Goal: Task Accomplishment & Management: Complete application form

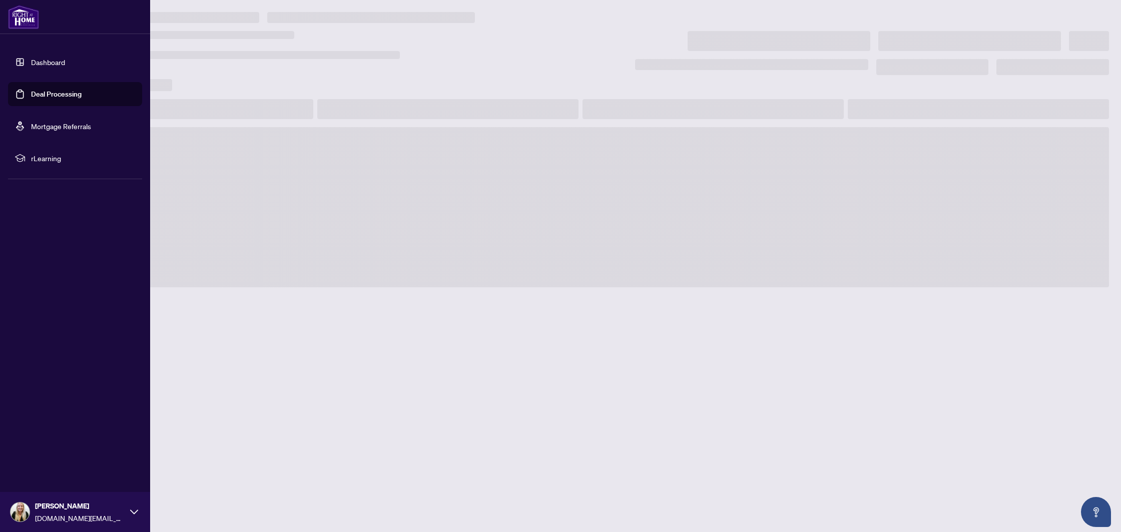
click at [31, 92] on link "Deal Processing" at bounding box center [56, 94] width 51 height 9
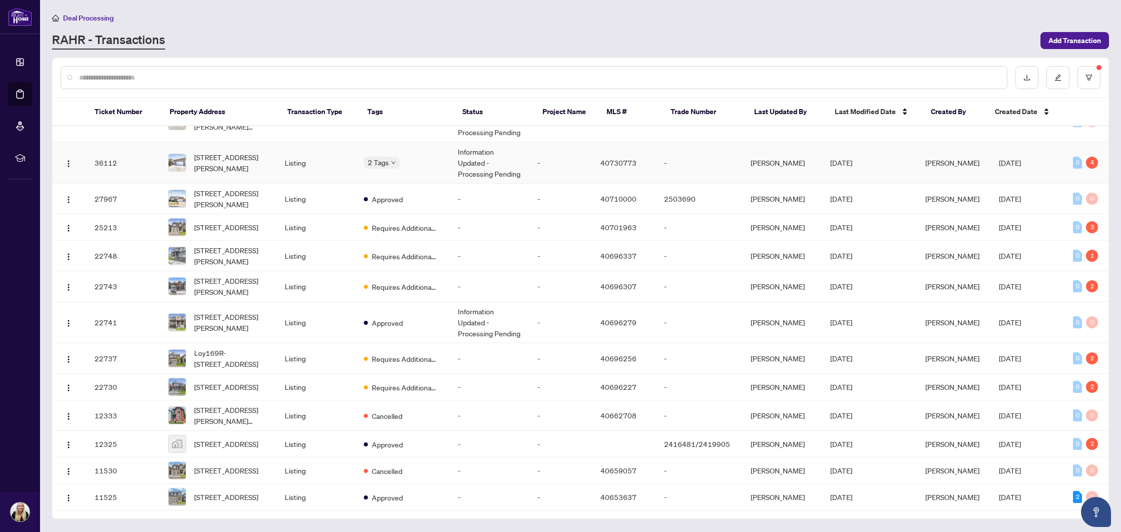
scroll to position [281, 0]
click at [449, 374] on td "Requires Additional Docs" at bounding box center [403, 387] width 94 height 27
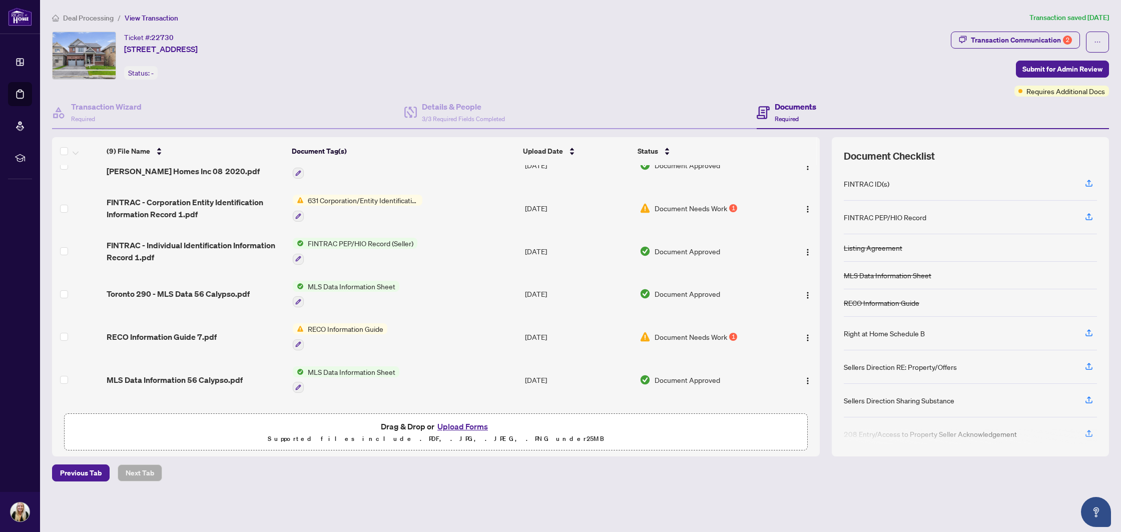
scroll to position [142, 0]
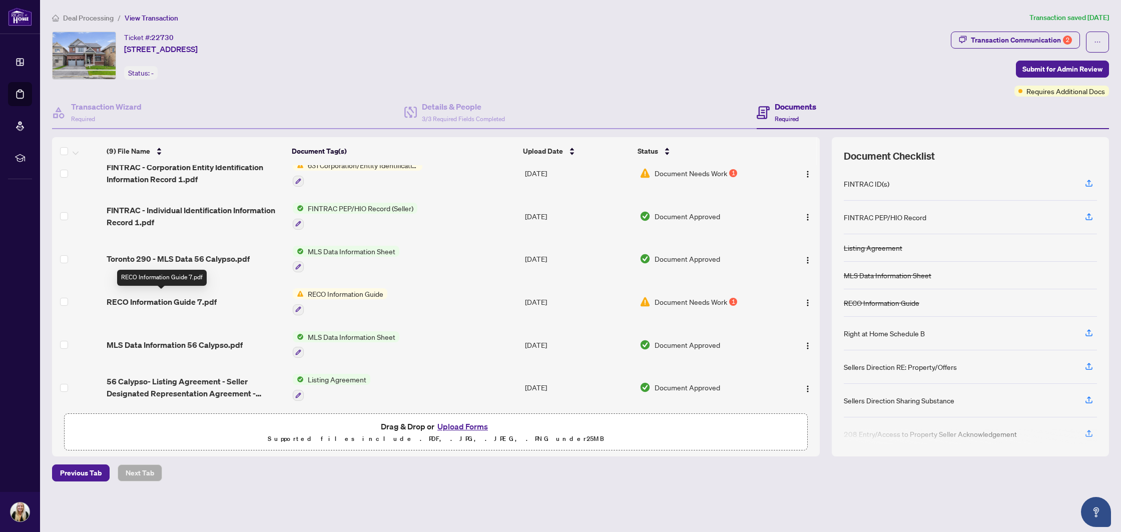
click at [180, 300] on span "RECO Information Guide 7.pdf" at bounding box center [162, 302] width 110 height 12
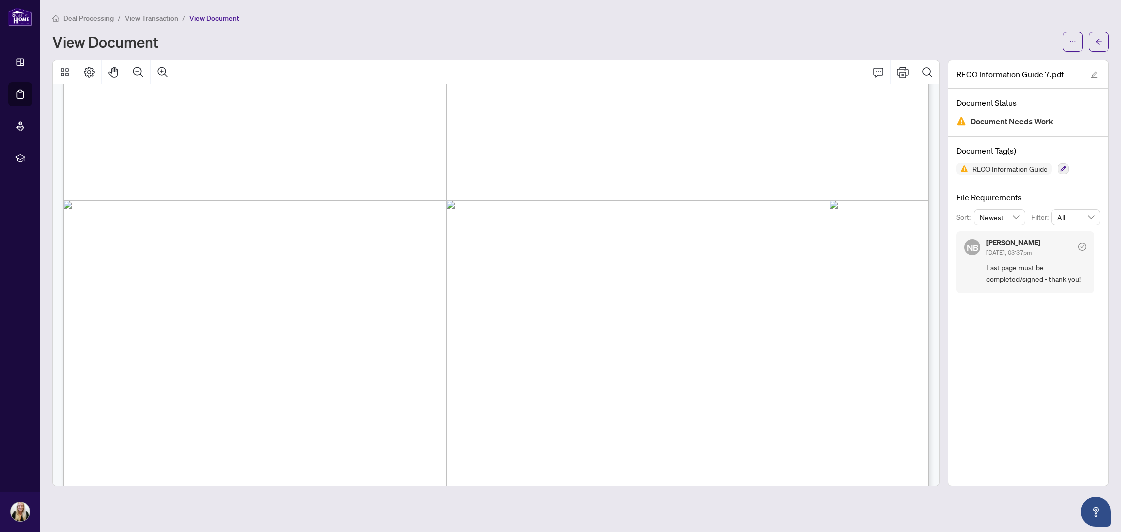
scroll to position [14078, 0]
click at [1076, 41] on icon "ellipsis" at bounding box center [1073, 41] width 7 height 7
click at [1029, 61] on span "Download" at bounding box center [1037, 63] width 76 height 11
click at [1099, 49] on button "button" at bounding box center [1099, 42] width 20 height 20
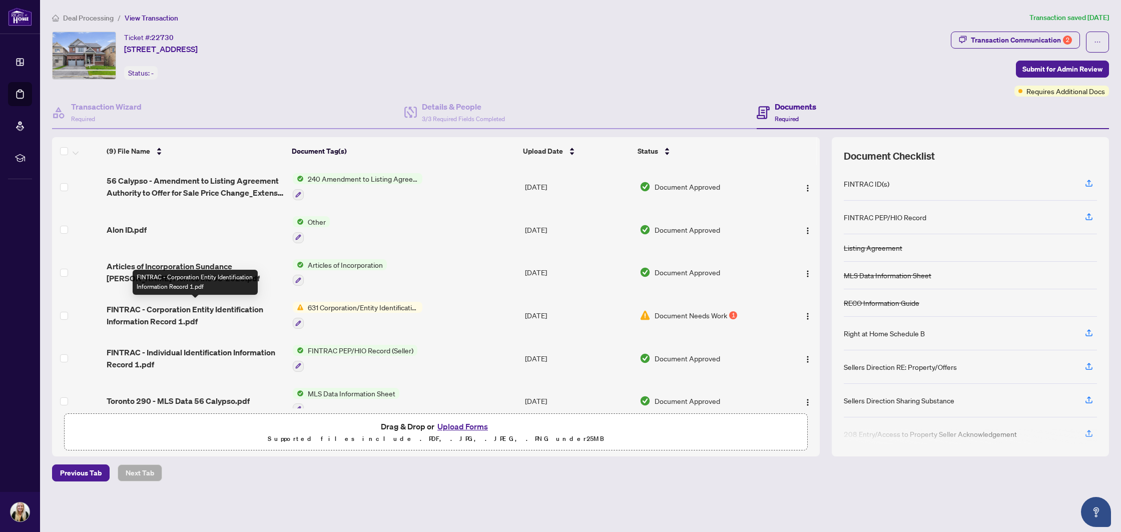
click at [192, 307] on span "FINTRAC - Corporation Entity Identification Information Record 1.pdf" at bounding box center [196, 315] width 178 height 24
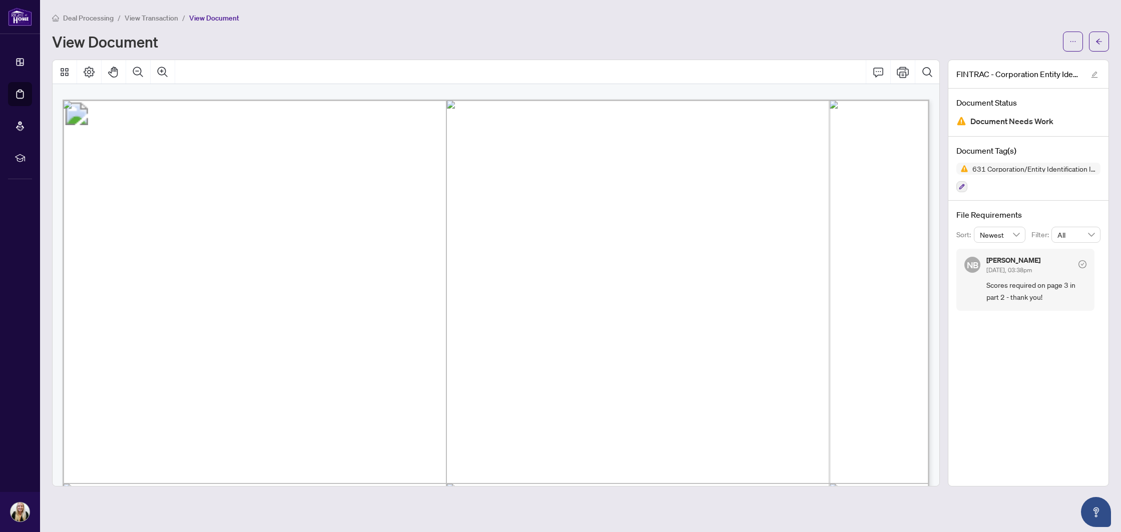
scroll to position [1144, 0]
click at [1075, 43] on icon "ellipsis" at bounding box center [1073, 41] width 7 height 7
click at [1044, 58] on span "Download" at bounding box center [1037, 63] width 76 height 11
click at [1097, 38] on icon "arrow-left" at bounding box center [1099, 41] width 7 height 7
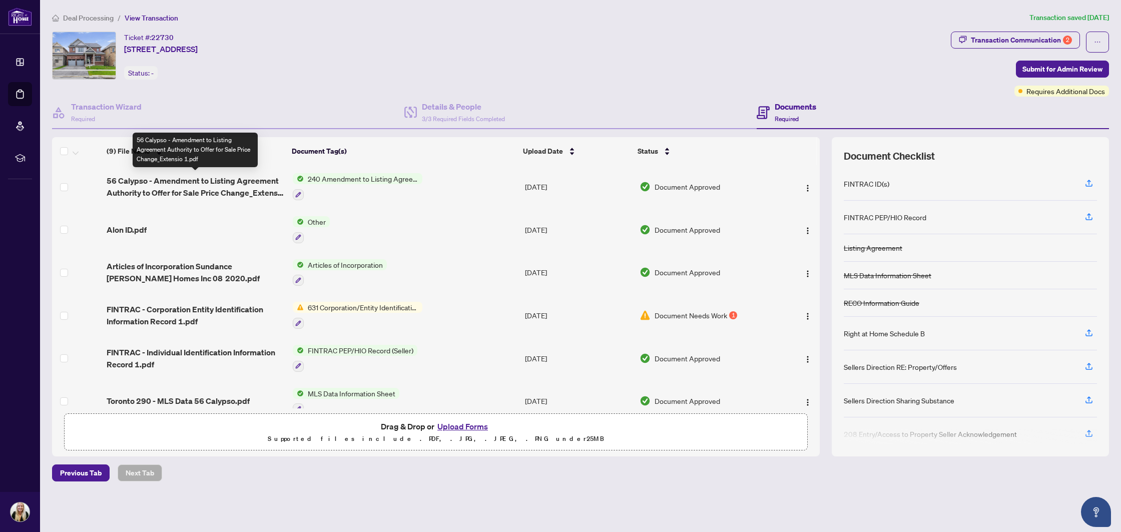
click at [195, 183] on span "56 Calypso - Amendment to Listing Agreement Authority to Offer for Sale Price C…" at bounding box center [196, 187] width 178 height 24
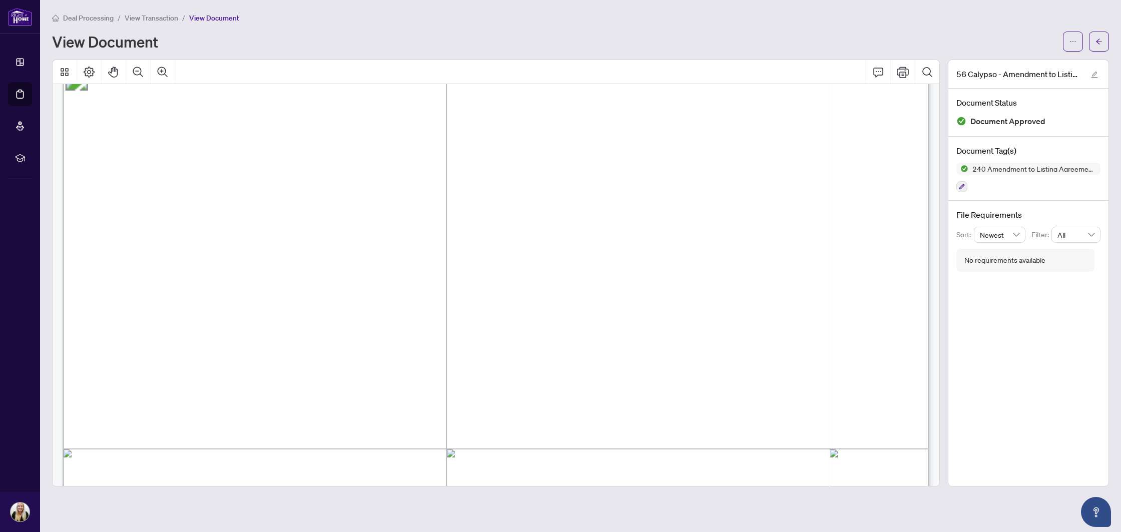
scroll to position [50, 0]
drag, startPoint x: 236, startPoint y: 251, endPoint x: 368, endPoint y: 249, distance: 132.2
click at [368, 249] on span "Sundance [PERSON_NAME] Homes Inc" at bounding box center [358, 251] width 243 height 14
click at [1093, 43] on button "button" at bounding box center [1099, 42] width 20 height 20
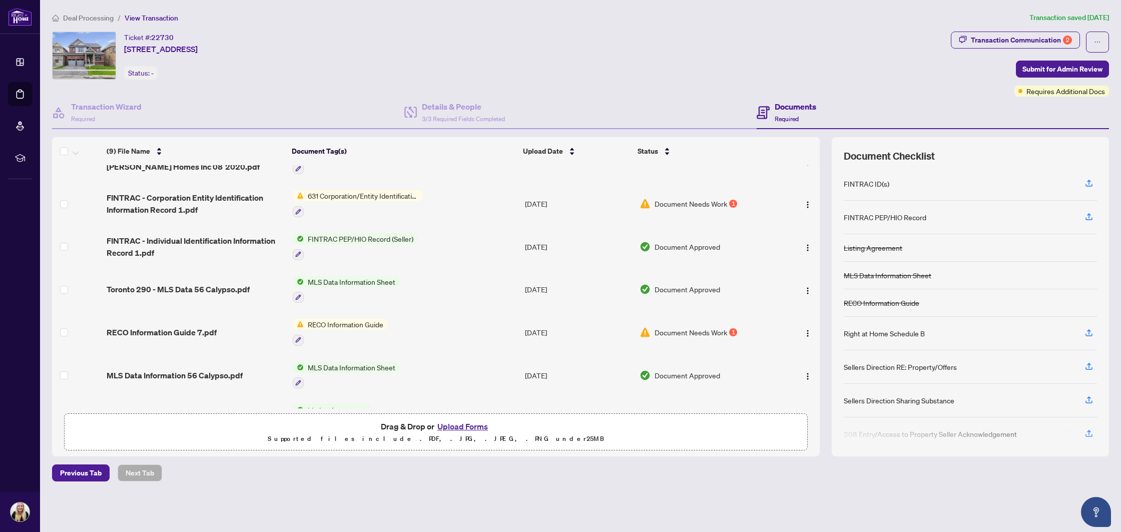
scroll to position [142, 0]
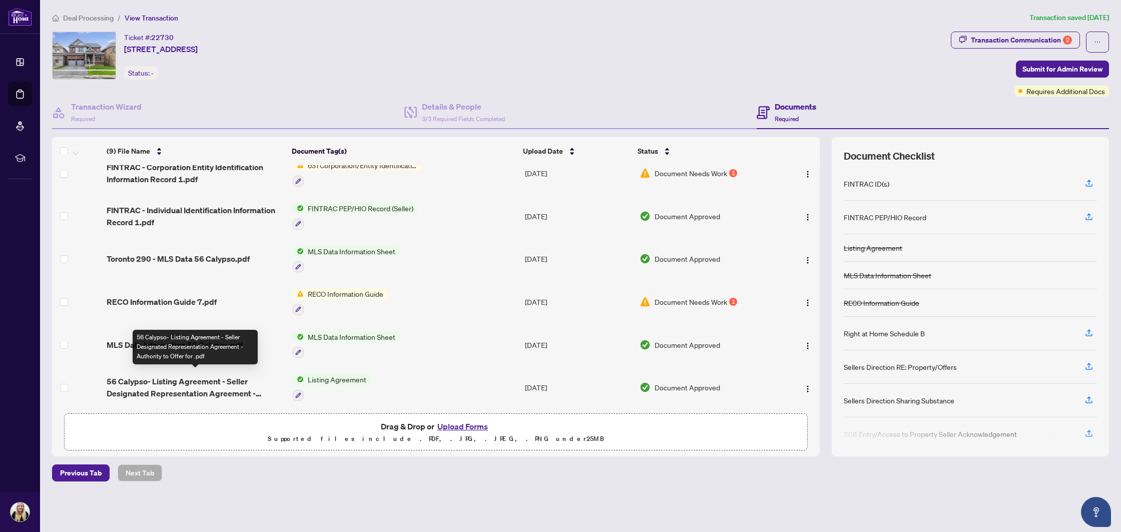
click at [203, 380] on span "56 Calypso- Listing Agreement - Seller Designated Representation Agreement - Au…" at bounding box center [196, 387] width 178 height 24
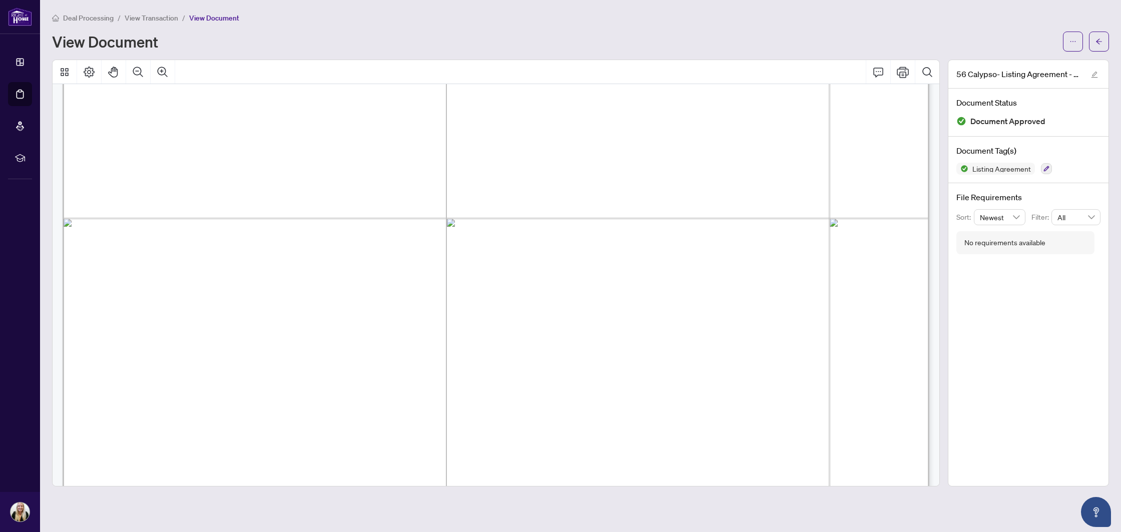
scroll to position [2948, 0]
click at [1094, 45] on button "button" at bounding box center [1099, 42] width 20 height 20
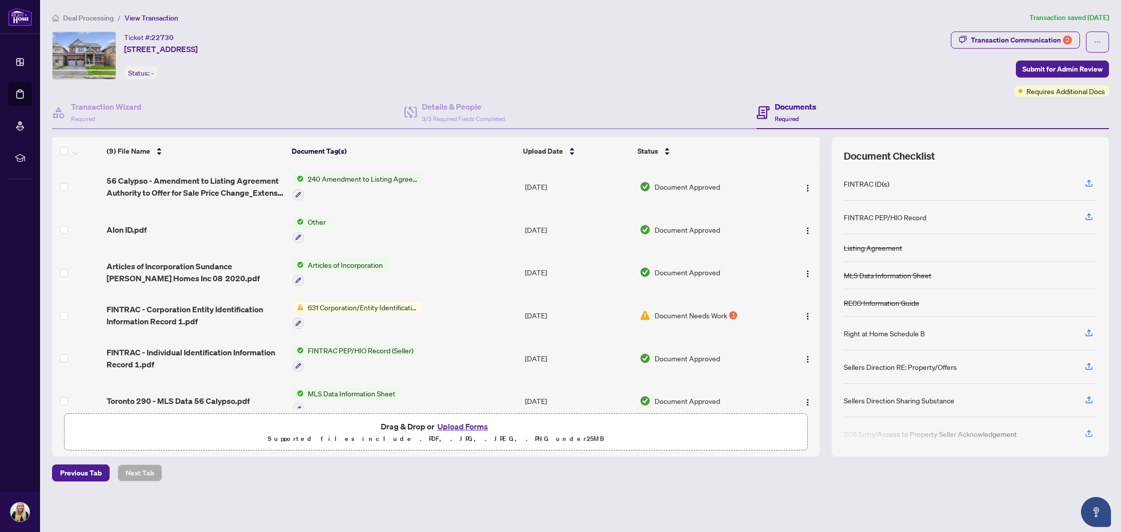
click at [456, 428] on button "Upload Forms" at bounding box center [462, 426] width 57 height 13
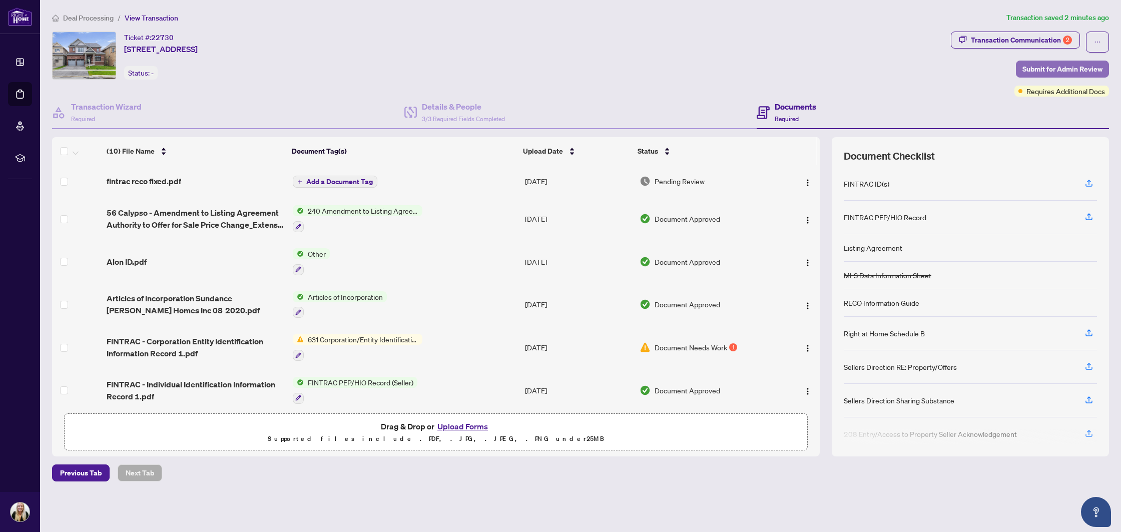
click at [1084, 72] on span "Submit for Admin Review" at bounding box center [1063, 69] width 80 height 16
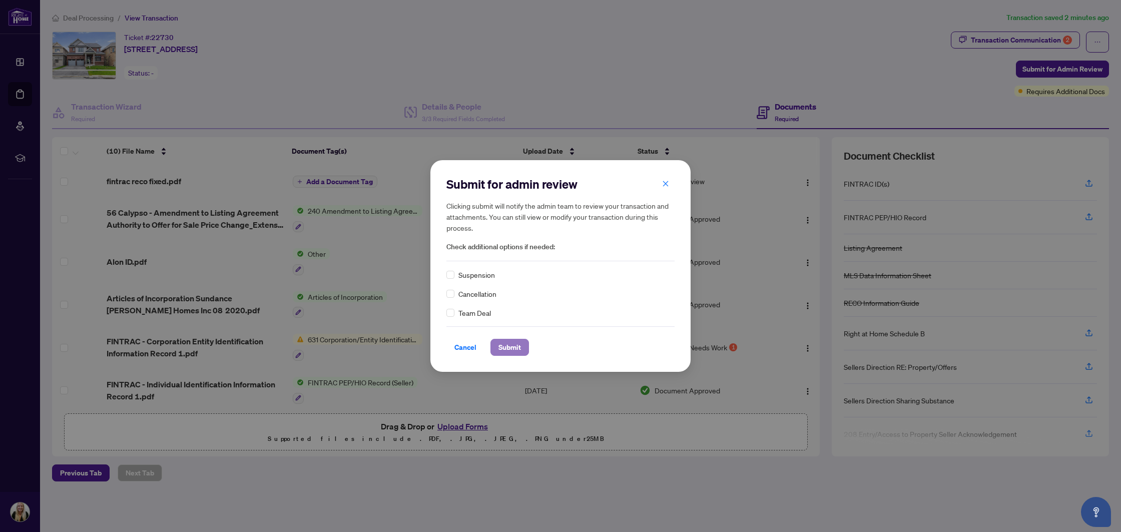
click at [518, 345] on span "Submit" at bounding box center [510, 347] width 23 height 16
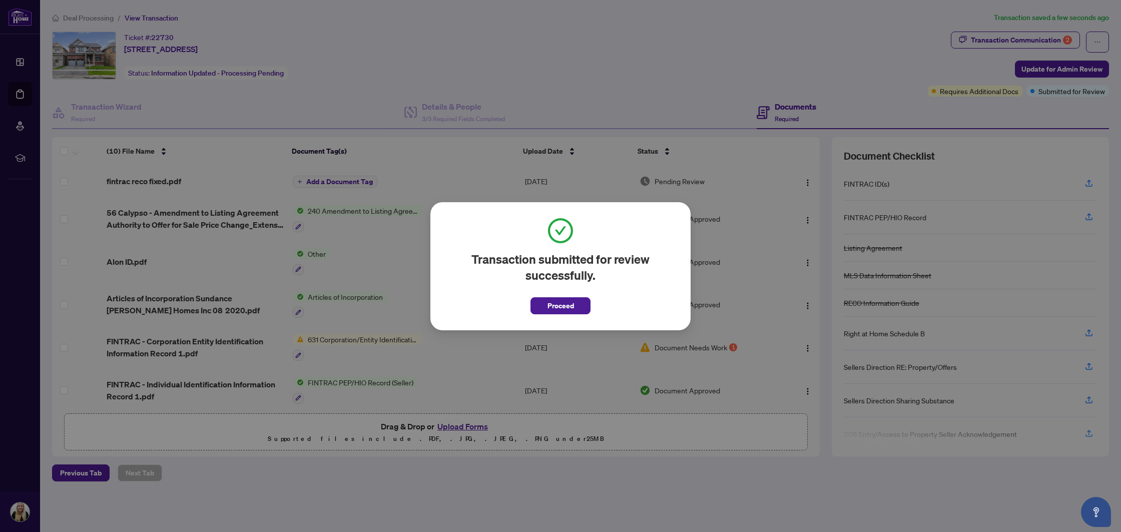
click at [559, 306] on span "Proceed" at bounding box center [561, 306] width 27 height 16
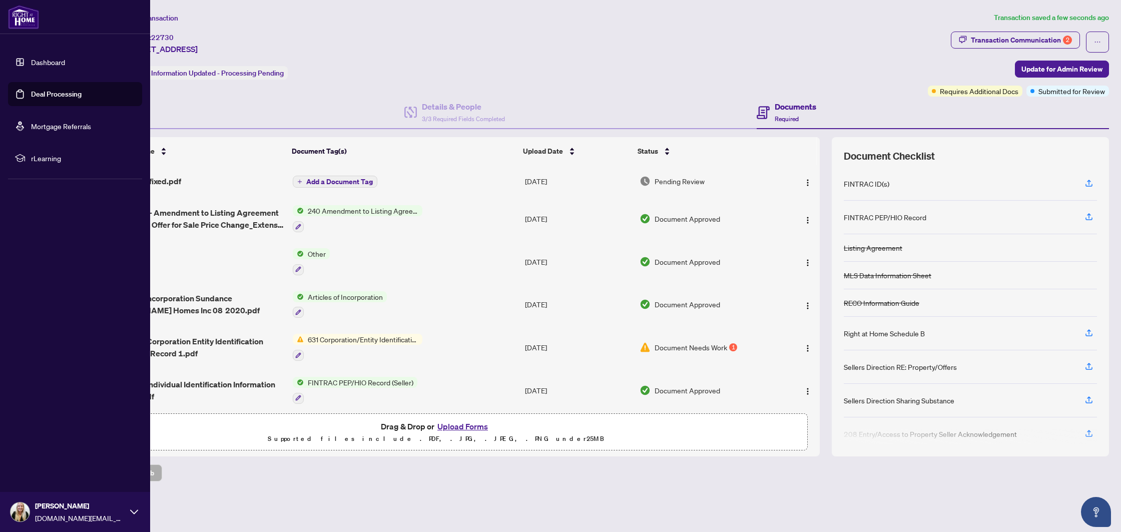
click at [32, 97] on link "Deal Processing" at bounding box center [56, 94] width 51 height 9
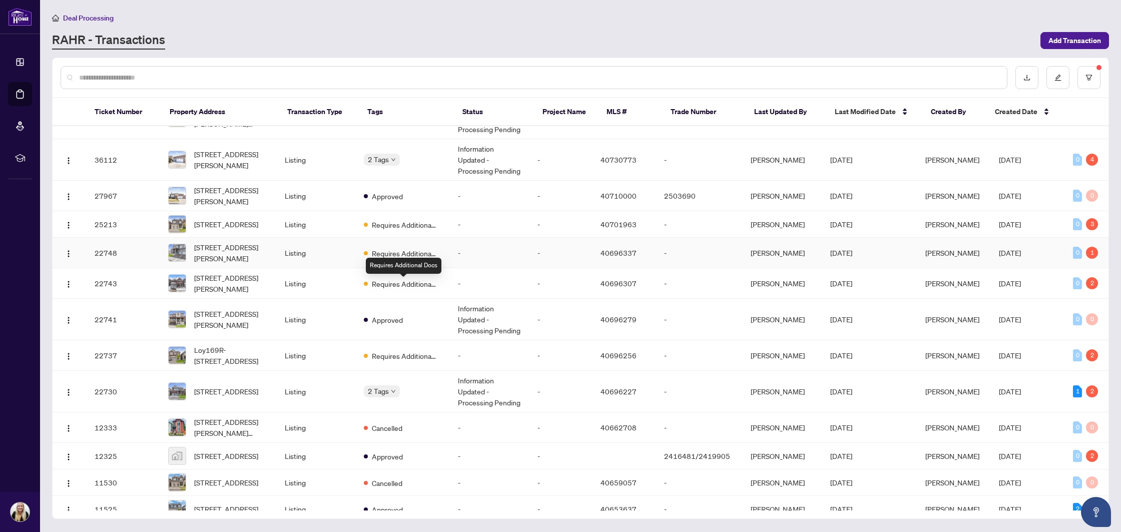
scroll to position [263, 0]
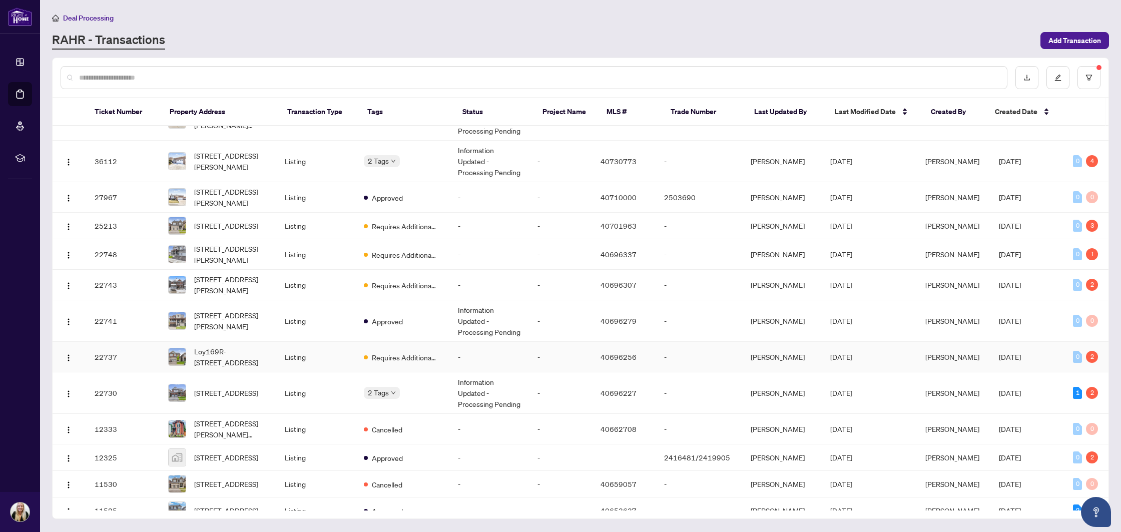
click at [342, 366] on td "Listing" at bounding box center [316, 357] width 79 height 31
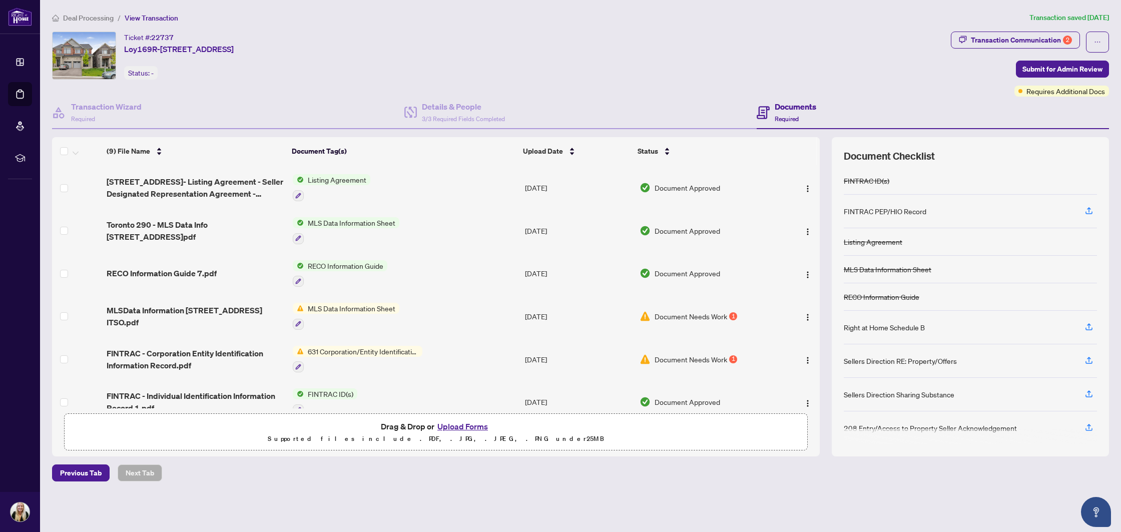
scroll to position [142, 0]
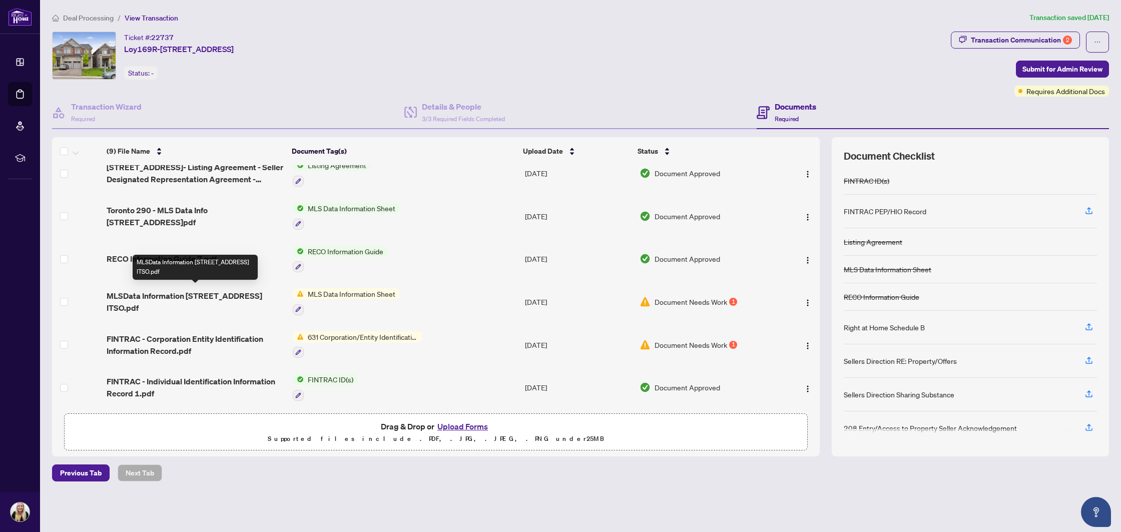
click at [198, 294] on span "MLSData Information [STREET_ADDRESS] ITSO.pdf" at bounding box center [196, 302] width 178 height 24
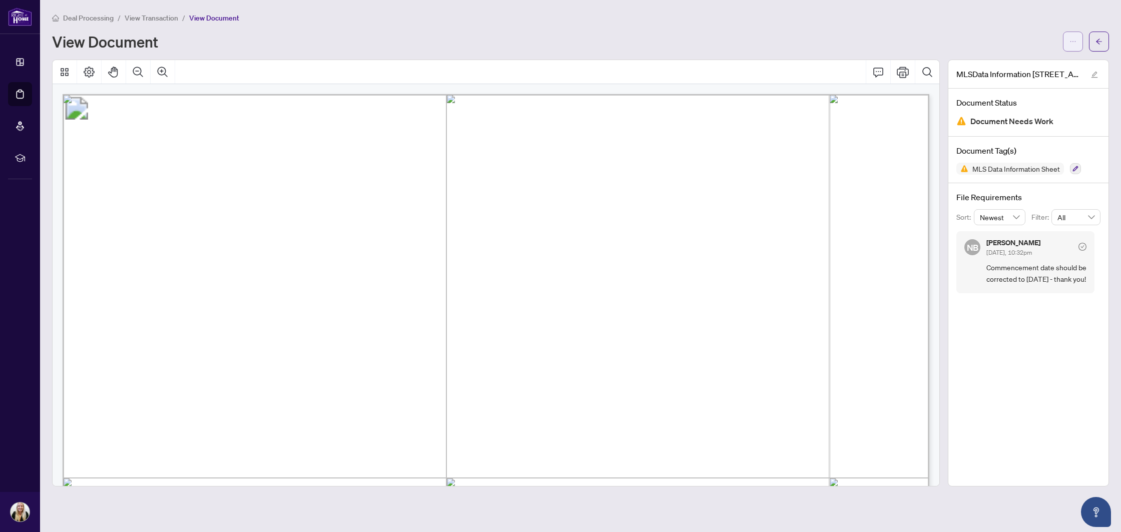
click at [1067, 48] on button "button" at bounding box center [1073, 42] width 20 height 20
click at [1043, 61] on span "Download" at bounding box center [1037, 63] width 76 height 11
click at [837, 30] on div "Deal Processing / View Transaction / View Document View Document" at bounding box center [580, 32] width 1057 height 40
click at [1106, 45] on button "button" at bounding box center [1099, 42] width 20 height 20
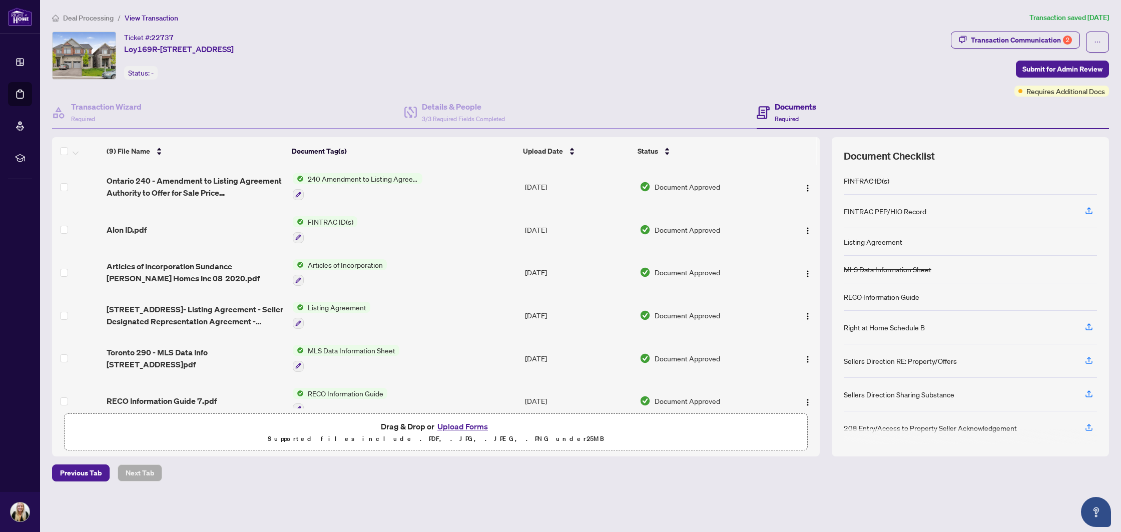
scroll to position [142, 0]
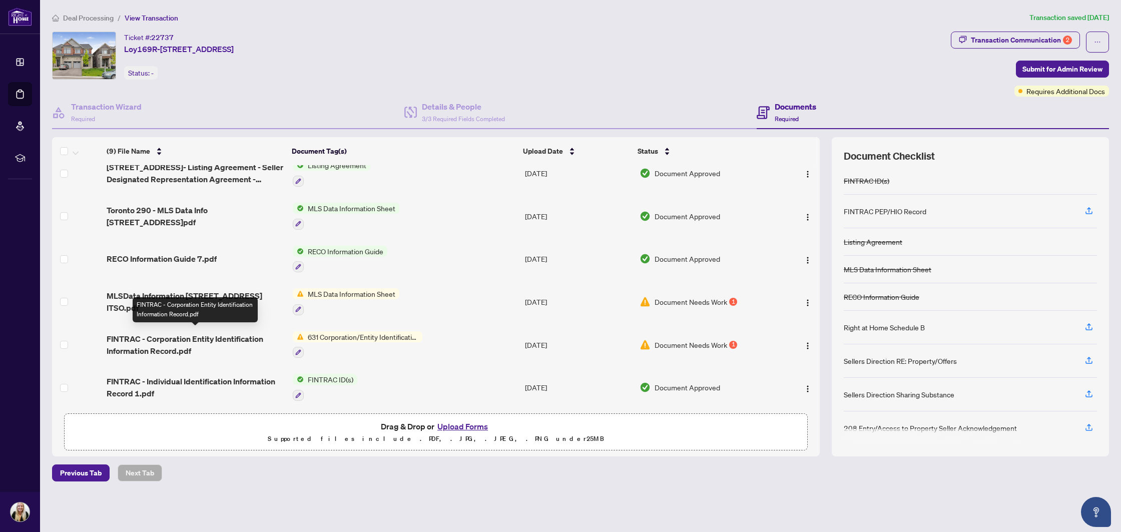
click at [193, 334] on span "FINTRAC - Corporation Entity Identification Information Record.pdf" at bounding box center [196, 345] width 178 height 24
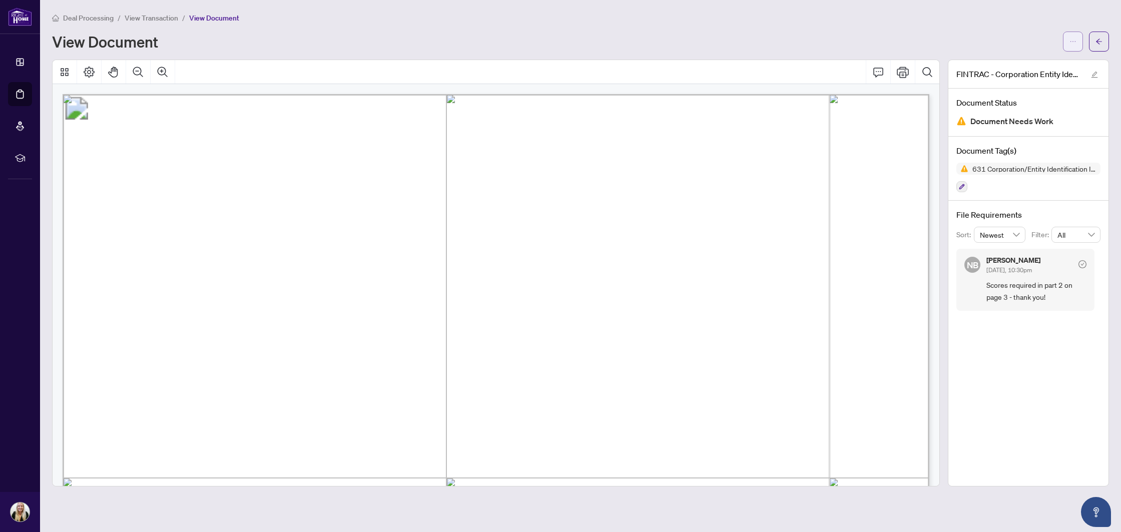
click at [1070, 46] on span "button" at bounding box center [1073, 42] width 7 height 16
click at [1034, 67] on span "Download" at bounding box center [1037, 63] width 76 height 11
click at [1095, 38] on button "button" at bounding box center [1099, 42] width 20 height 20
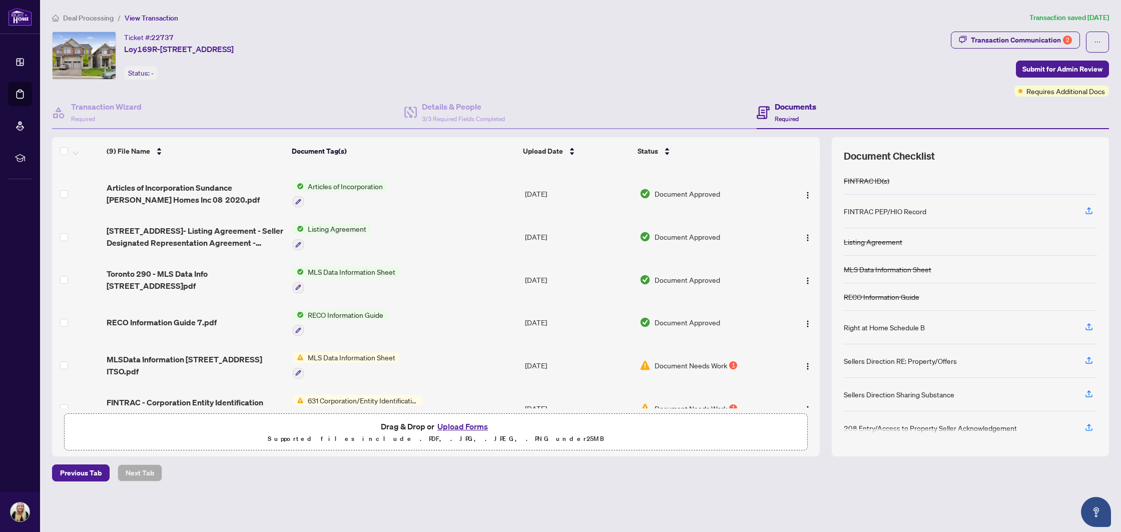
scroll to position [142, 0]
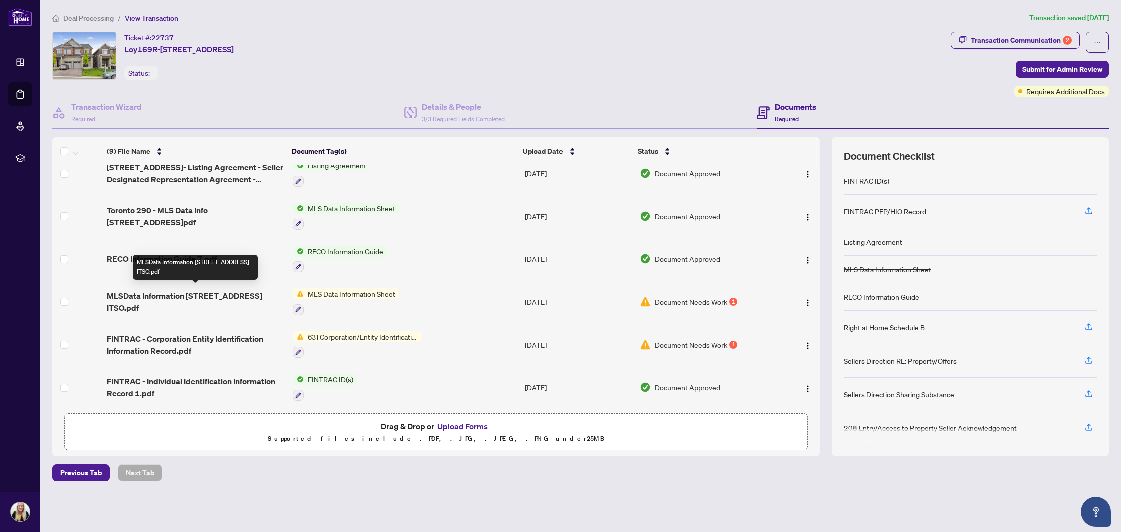
click at [178, 295] on span "MLSData Information [STREET_ADDRESS] ITSO.pdf" at bounding box center [196, 302] width 178 height 24
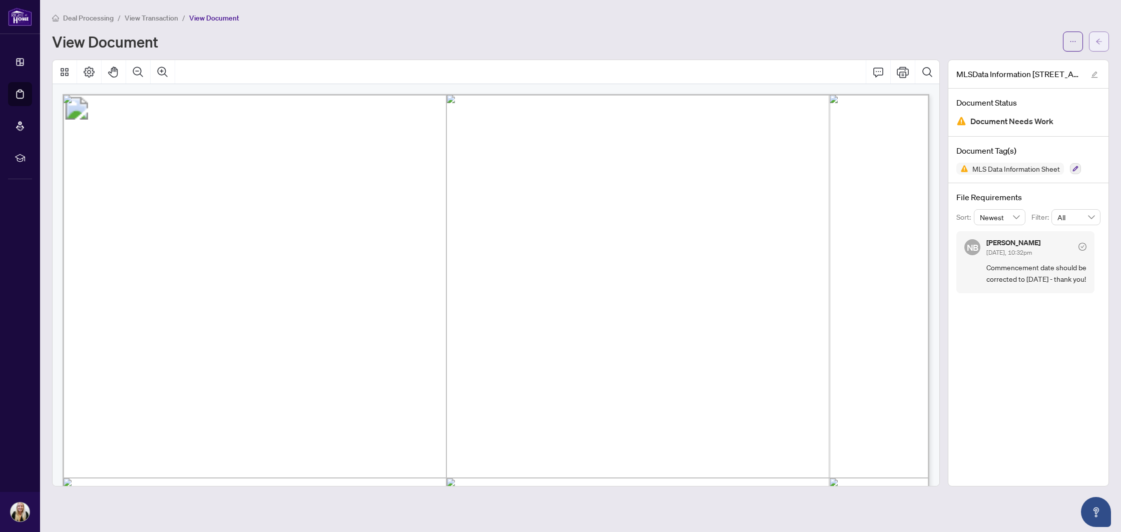
click at [1098, 39] on icon "arrow-left" at bounding box center [1099, 41] width 7 height 7
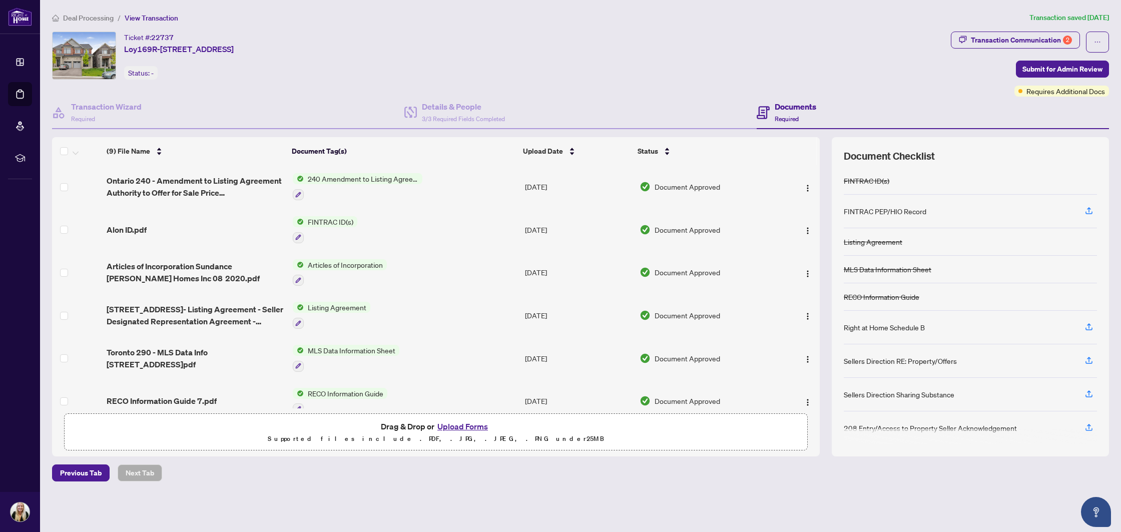
click at [460, 430] on button "Upload Forms" at bounding box center [462, 426] width 57 height 13
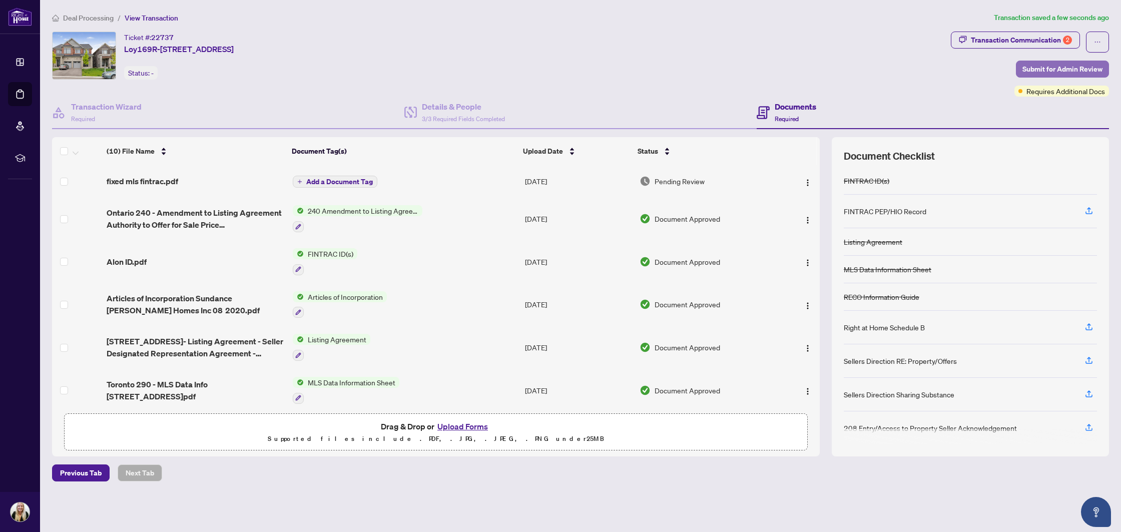
click at [1028, 67] on span "Submit for Admin Review" at bounding box center [1063, 69] width 80 height 16
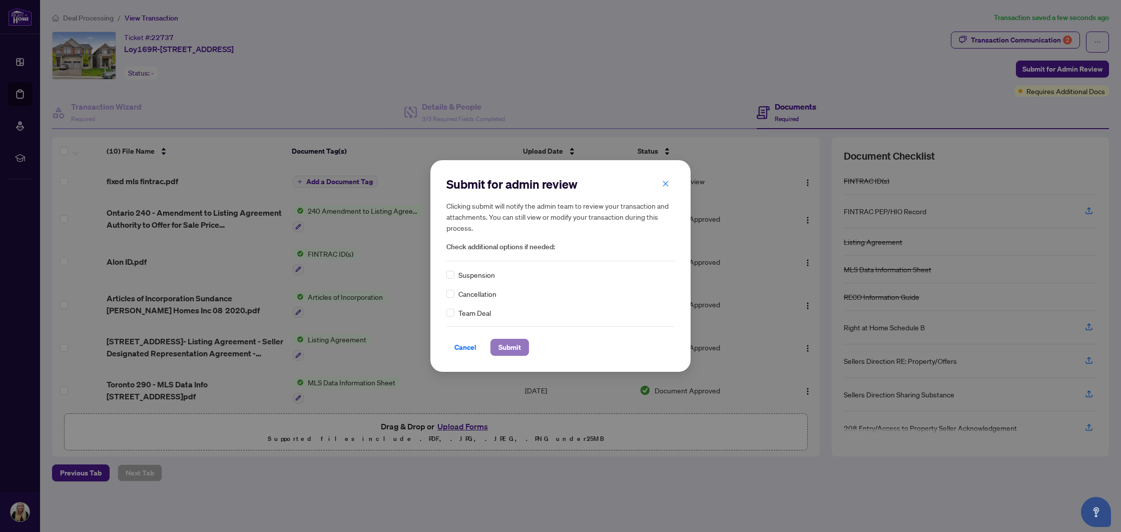
click at [514, 346] on span "Submit" at bounding box center [510, 347] width 23 height 16
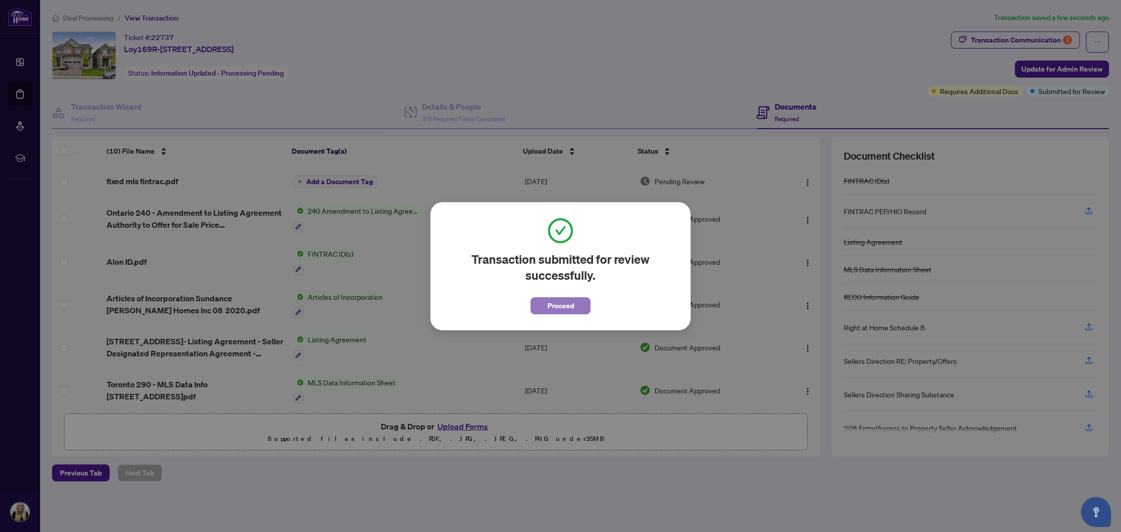
click at [554, 302] on span "Proceed" at bounding box center [561, 306] width 27 height 16
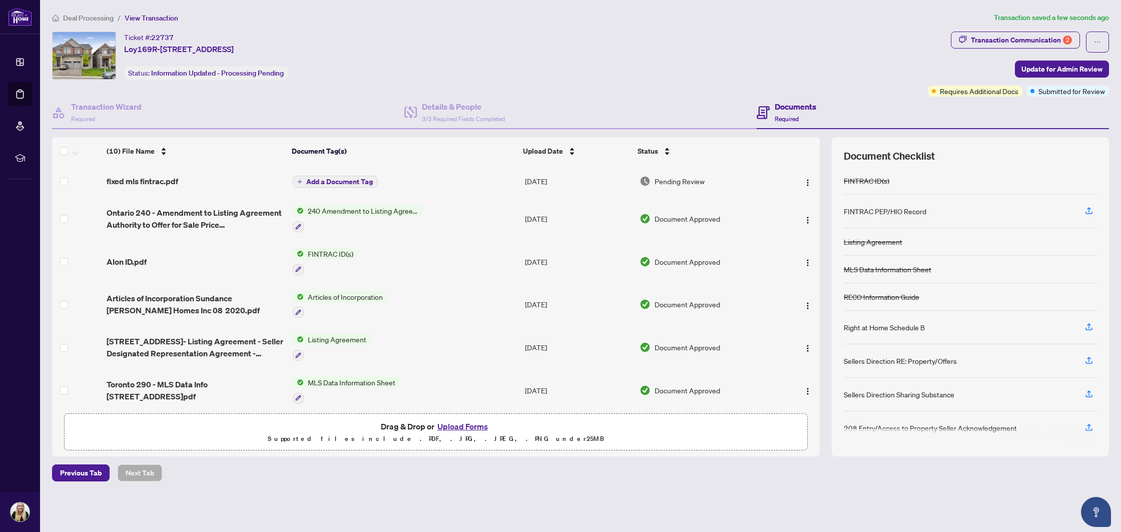
click at [335, 178] on span "Add a Document Tag" at bounding box center [339, 181] width 67 height 7
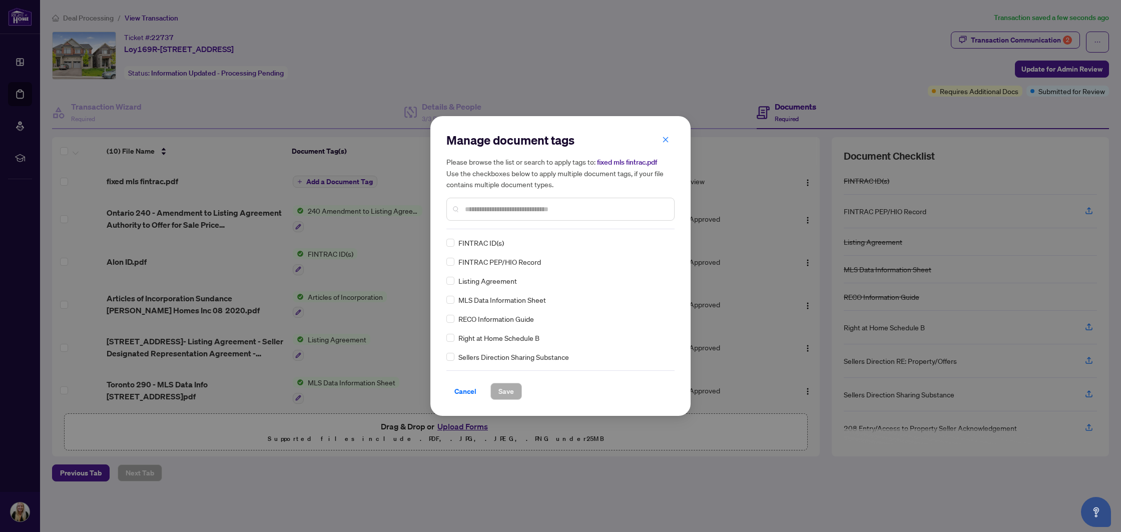
click at [504, 234] on div "Manage document tags Please browse the list or search to apply tags to: fixed m…" at bounding box center [560, 266] width 228 height 268
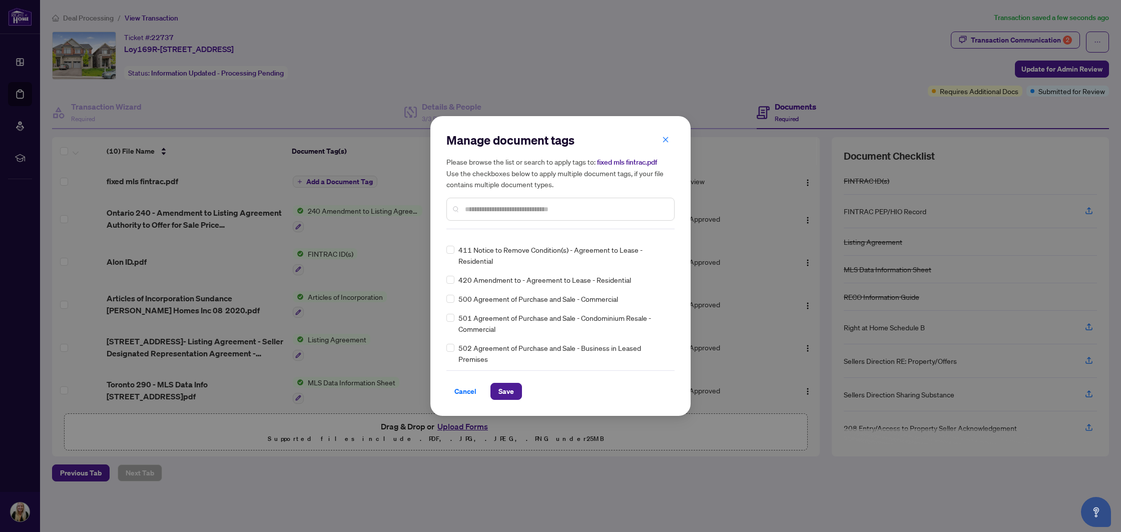
scroll to position [4832, 0]
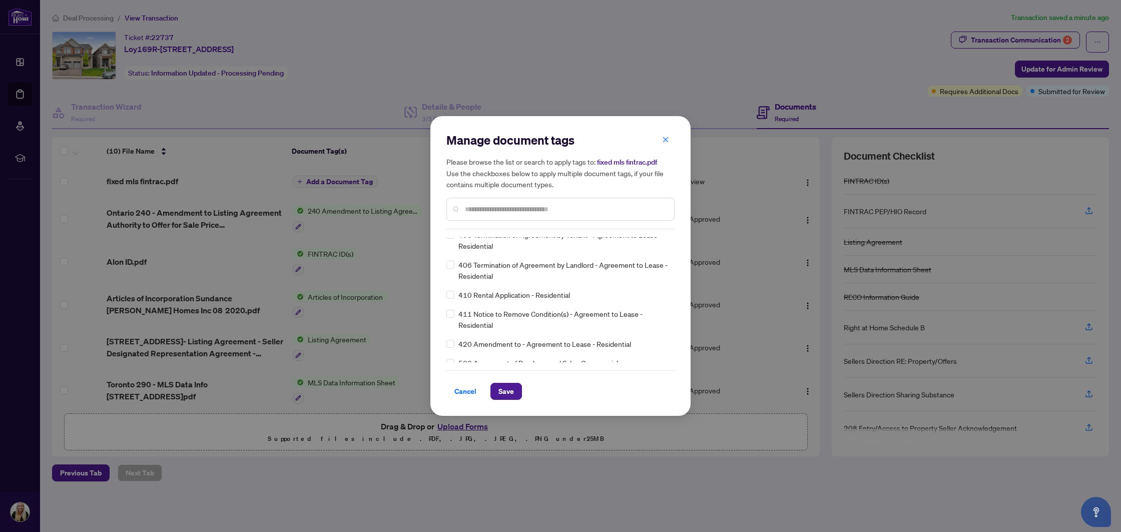
click at [490, 205] on input "text" at bounding box center [565, 209] width 201 height 11
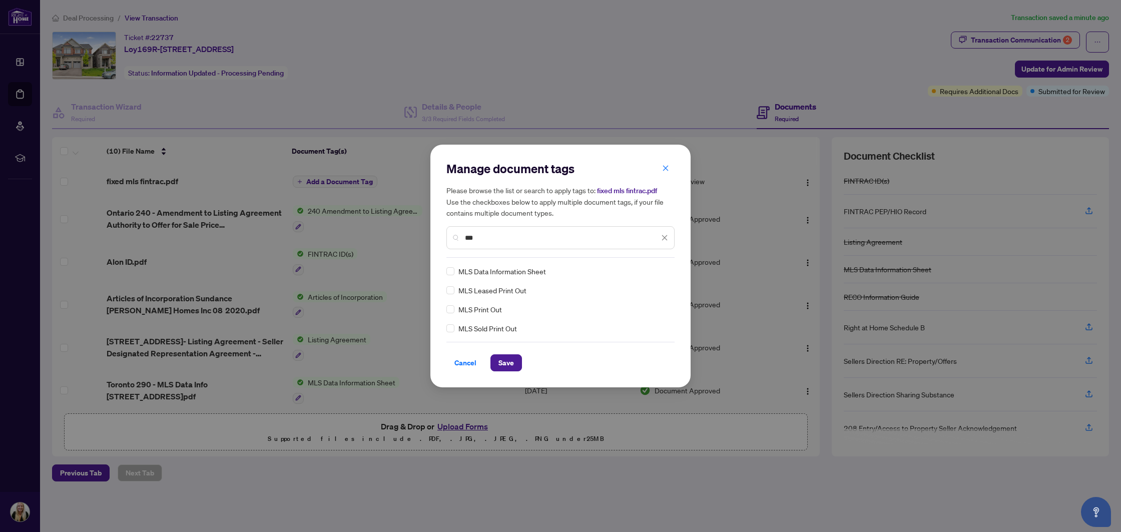
scroll to position [0, 0]
type input "***"
click at [455, 268] on div "MLS Data Information Sheet" at bounding box center [557, 271] width 222 height 11
click at [510, 365] on span "Save" at bounding box center [507, 363] width 16 height 16
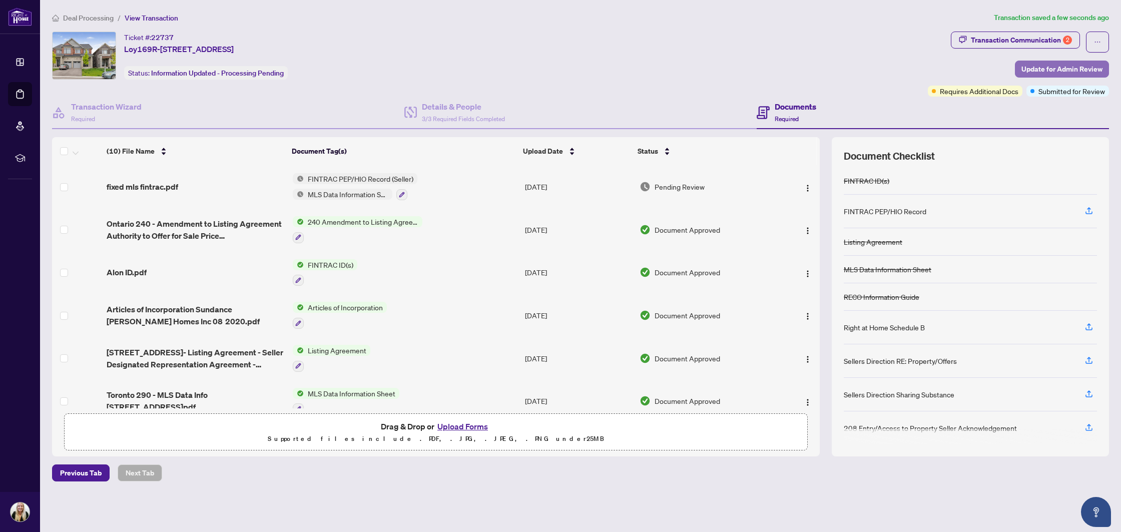
click at [1028, 65] on span "Update for Admin Review" at bounding box center [1062, 69] width 81 height 16
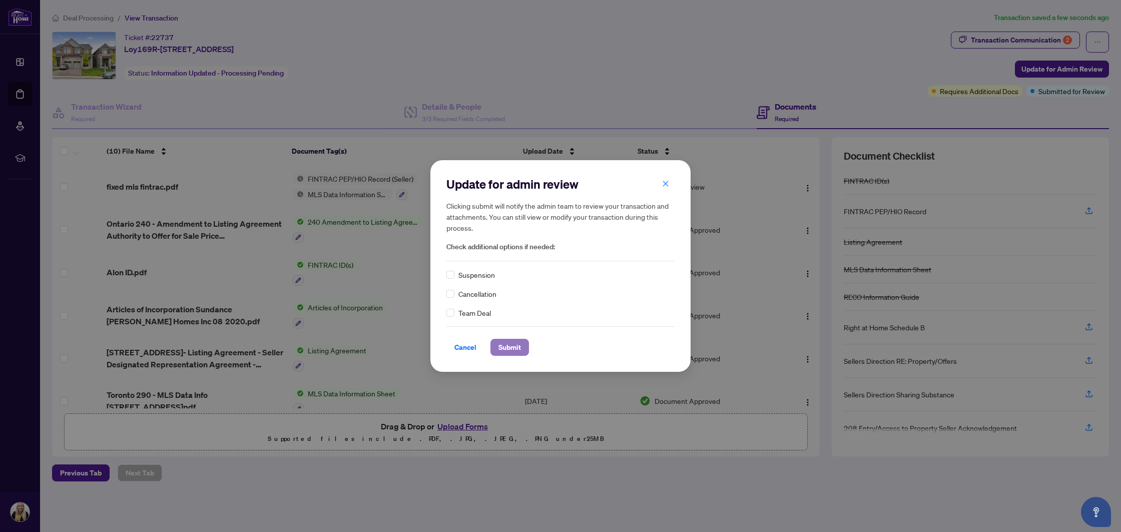
click at [513, 345] on span "Submit" at bounding box center [510, 347] width 23 height 16
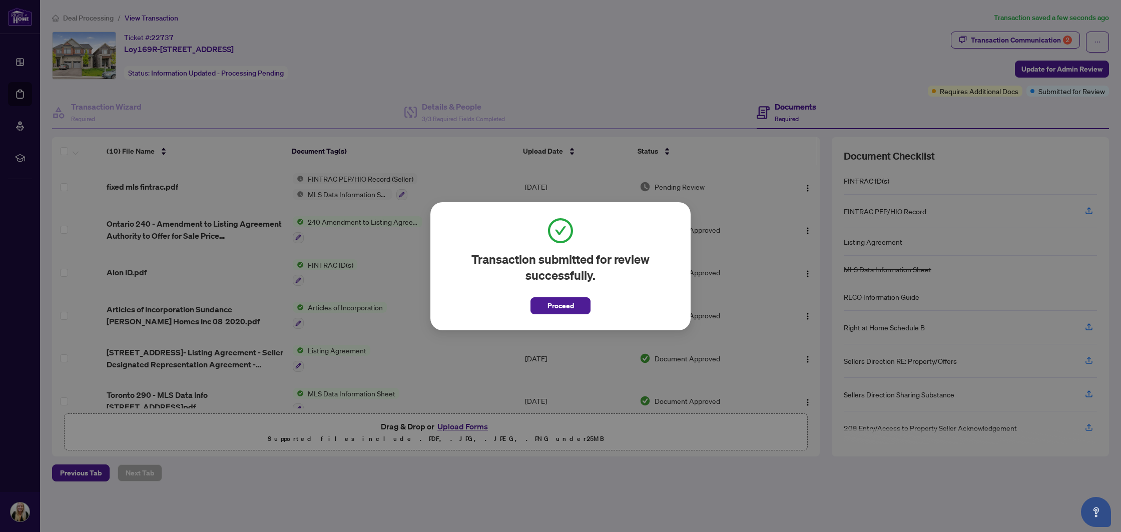
click at [567, 310] on span "Proceed" at bounding box center [561, 306] width 27 height 16
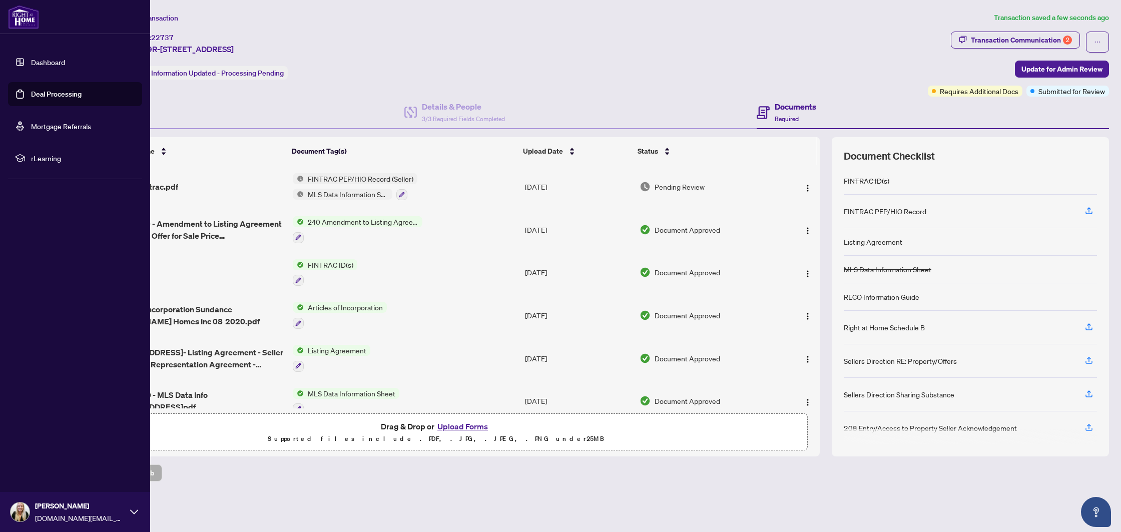
click at [55, 95] on link "Deal Processing" at bounding box center [56, 94] width 51 height 9
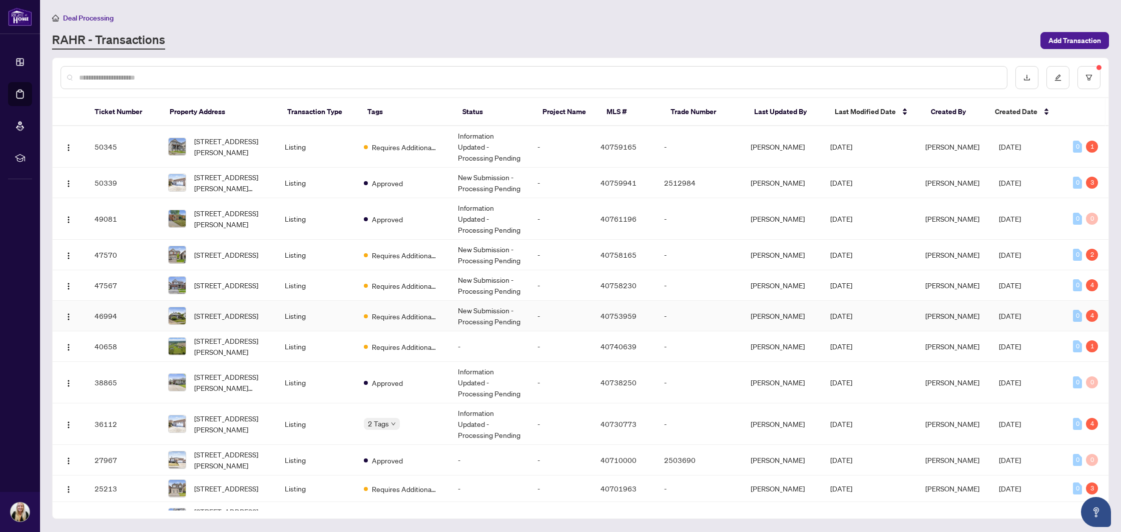
click at [335, 315] on td "Listing" at bounding box center [316, 316] width 79 height 31
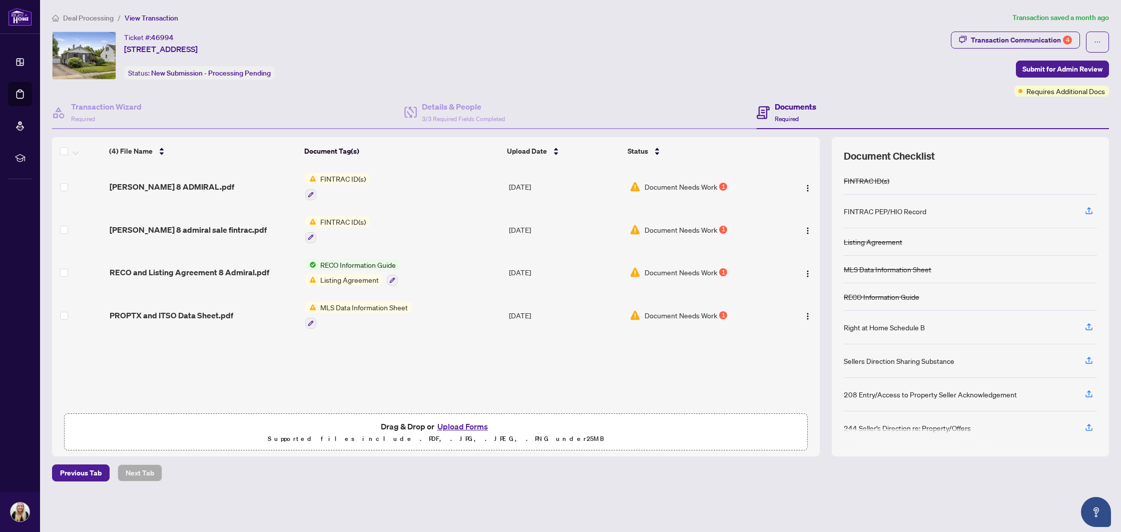
click at [465, 424] on button "Upload Forms" at bounding box center [462, 426] width 57 height 13
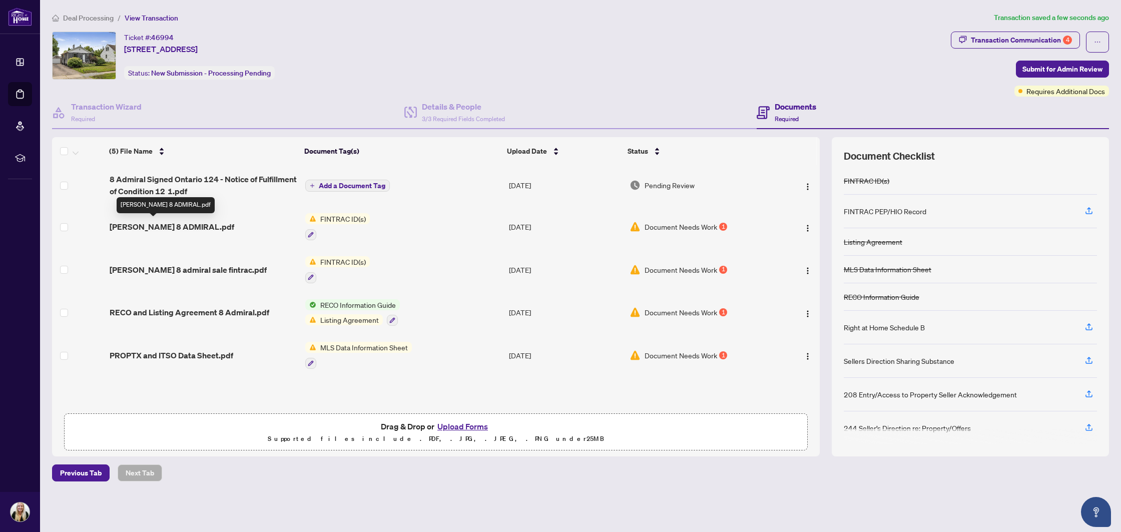
click at [177, 222] on span "[PERSON_NAME] 8 ADMIRAL.pdf" at bounding box center [172, 227] width 125 height 12
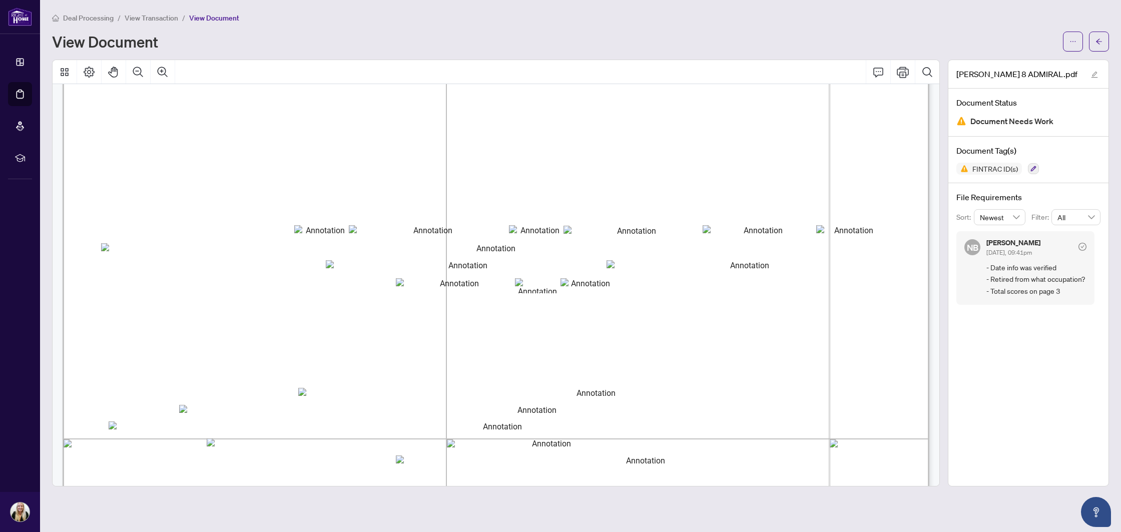
scroll to position [43, 0]
click at [1071, 45] on span "button" at bounding box center [1073, 42] width 7 height 16
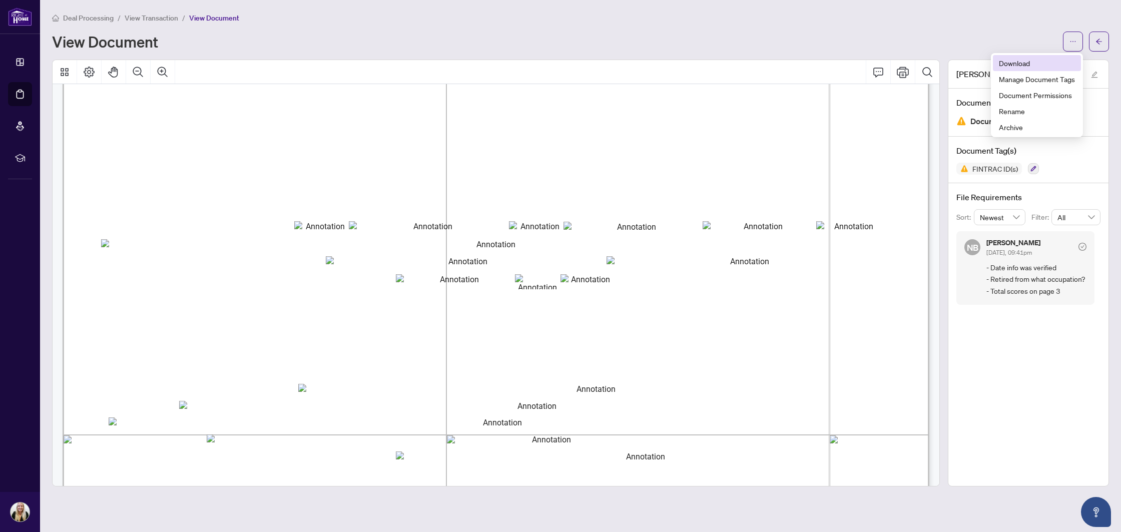
click at [1016, 63] on span "Download" at bounding box center [1037, 63] width 76 height 11
click at [1098, 42] on icon "arrow-left" at bounding box center [1099, 41] width 7 height 7
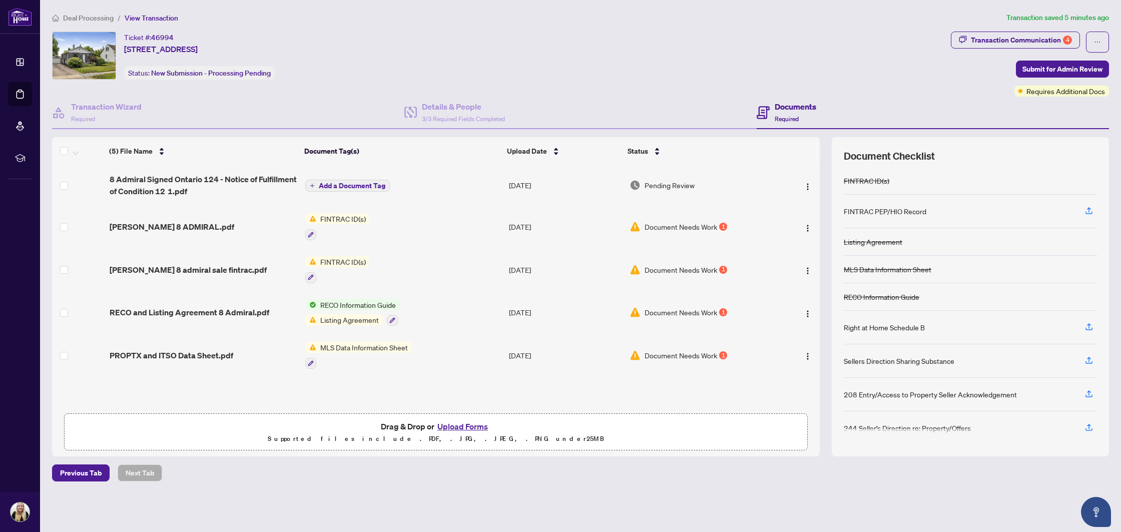
click at [548, 51] on div "Ticket #: 46994 [STREET_ADDRESS] Status: New Submission - Processing Pending" at bounding box center [499, 56] width 895 height 48
click at [170, 271] on span "[PERSON_NAME] 8 admiral sale fintrac.pdf" at bounding box center [188, 270] width 157 height 12
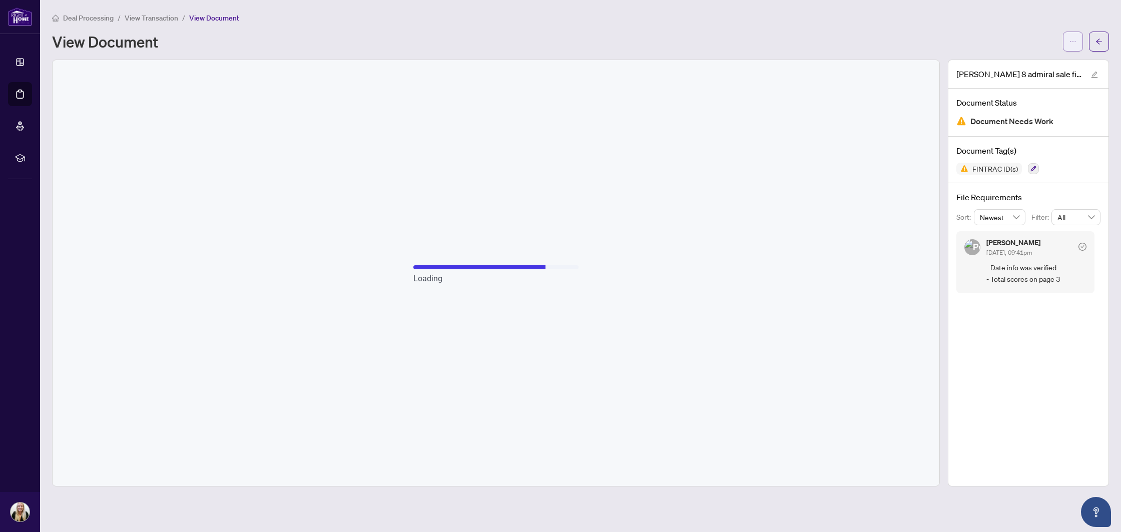
click at [1075, 40] on icon "ellipsis" at bounding box center [1073, 41] width 7 height 7
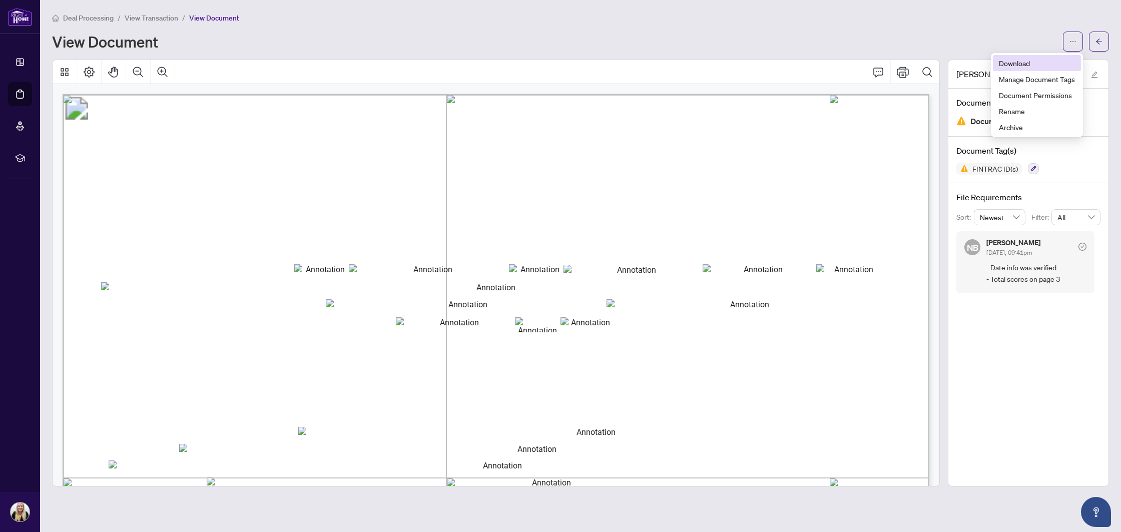
click at [1027, 66] on span "Download" at bounding box center [1037, 63] width 76 height 11
click at [1103, 45] on button "button" at bounding box center [1099, 42] width 20 height 20
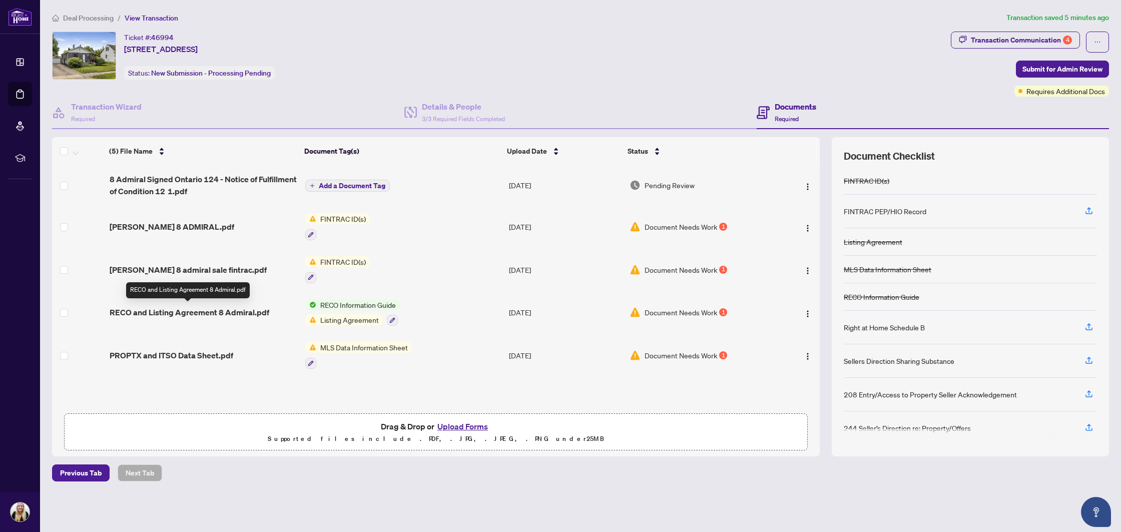
click at [206, 309] on span "RECO and Listing Agreement 8 Admiral.pdf" at bounding box center [190, 312] width 160 height 12
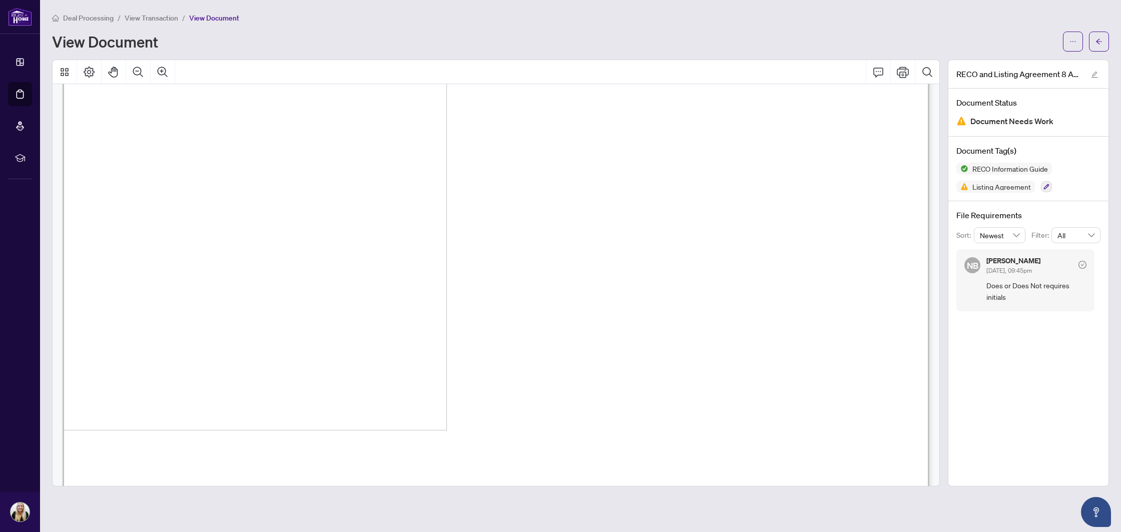
scroll to position [7125, 0]
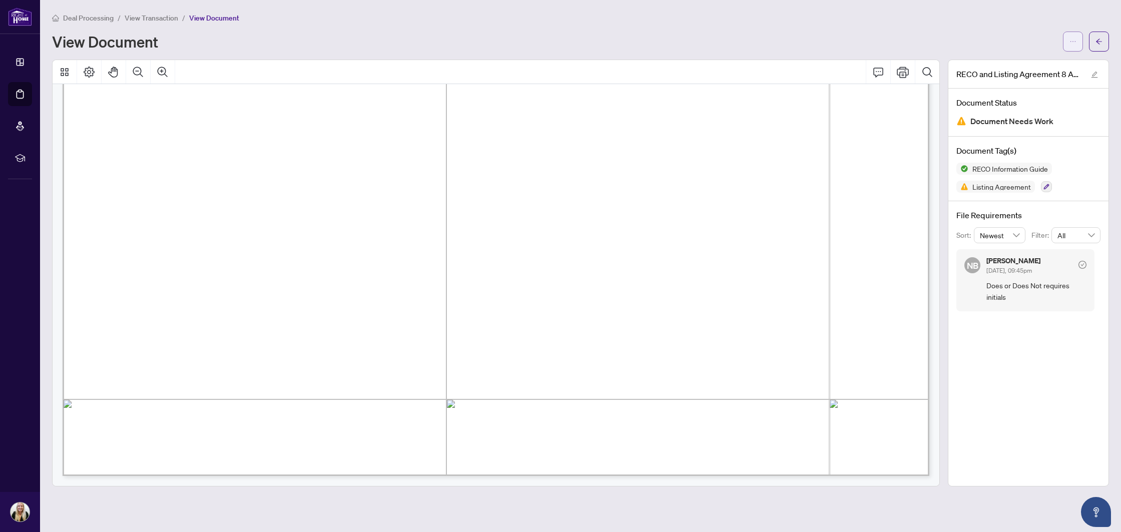
click at [1075, 47] on span "button" at bounding box center [1073, 42] width 7 height 16
click at [1049, 60] on span "Download" at bounding box center [1037, 63] width 76 height 11
click at [1096, 42] on icon "arrow-left" at bounding box center [1099, 41] width 7 height 7
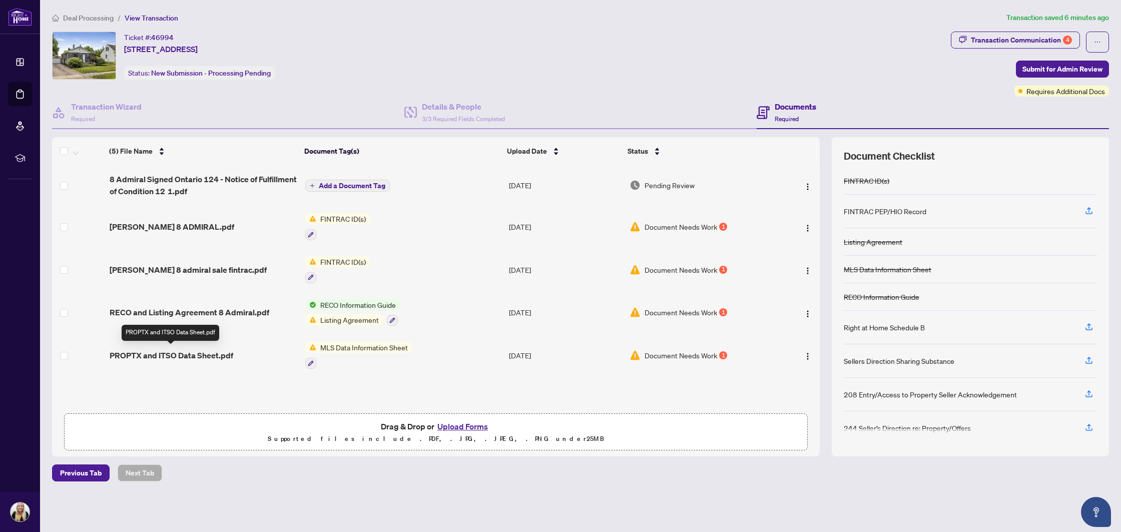
click at [198, 351] on span "PROPTX and ITSO Data Sheet.pdf" at bounding box center [172, 355] width 124 height 12
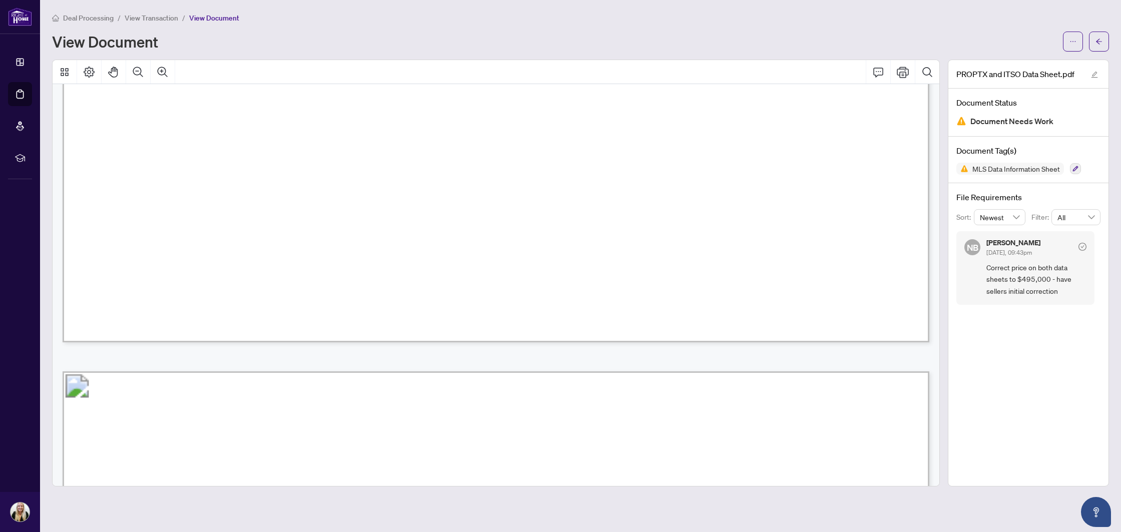
scroll to position [22464, 0]
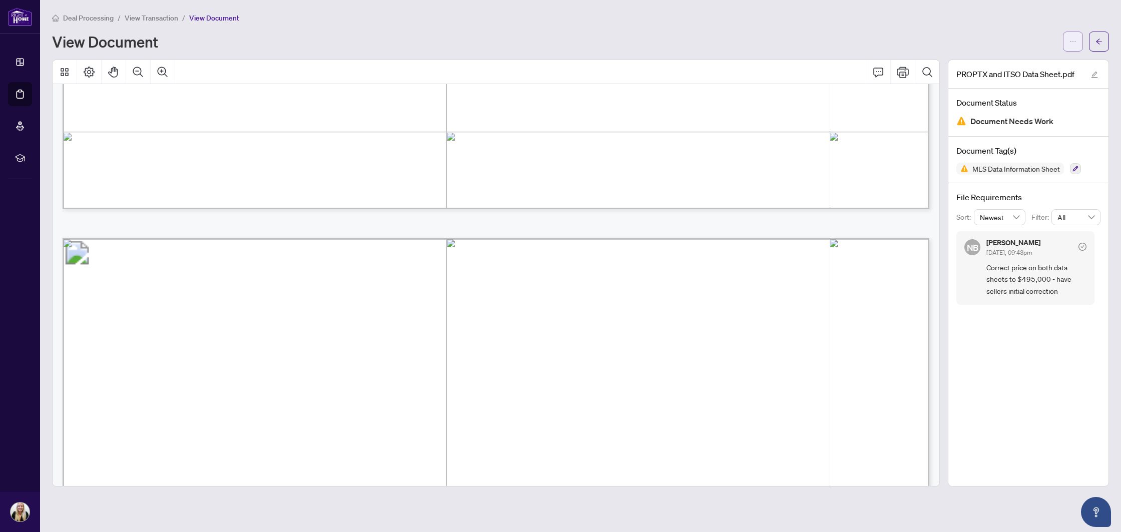
click at [1074, 37] on span "button" at bounding box center [1073, 42] width 7 height 16
click at [1025, 62] on span "Download" at bounding box center [1037, 63] width 76 height 11
drag, startPoint x: 1019, startPoint y: 278, endPoint x: 1029, endPoint y: 278, distance: 10.0
click at [1029, 278] on span "Correct price on both data sheets to $495,000 - have sellers initial correction" at bounding box center [1037, 279] width 100 height 35
drag, startPoint x: 1033, startPoint y: 278, endPoint x: 1043, endPoint y: 278, distance: 10.5
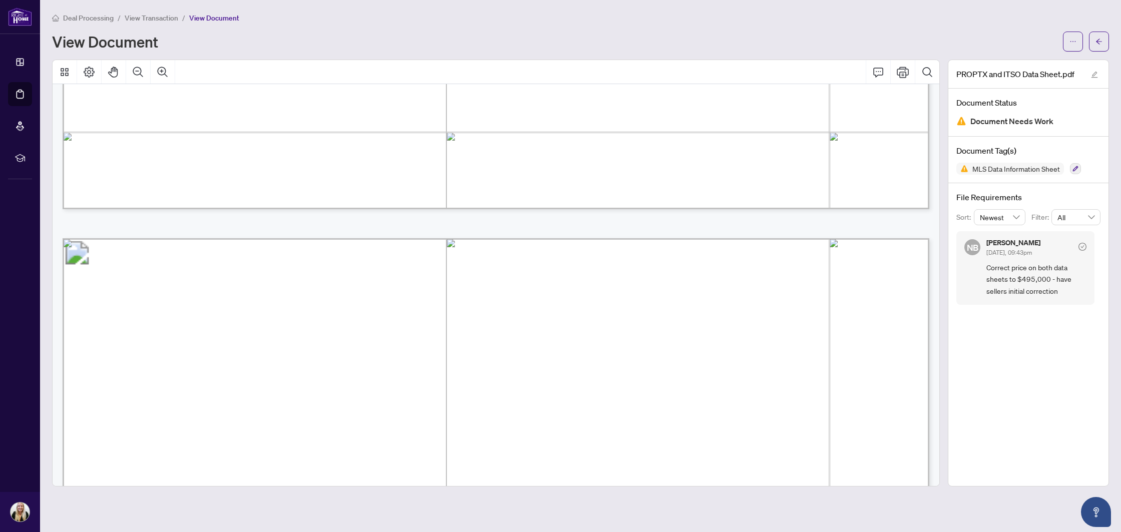
click at [1033, 278] on span "Correct price on both data sheets to $495,000 - have sellers initial correction" at bounding box center [1037, 279] width 100 height 35
drag, startPoint x: 1047, startPoint y: 277, endPoint x: 1018, endPoint y: 278, distance: 29.0
click at [1018, 278] on span "Correct price on both data sheets to $495,000 - have sellers initial correction" at bounding box center [1037, 279] width 100 height 35
copy span "$495,000"
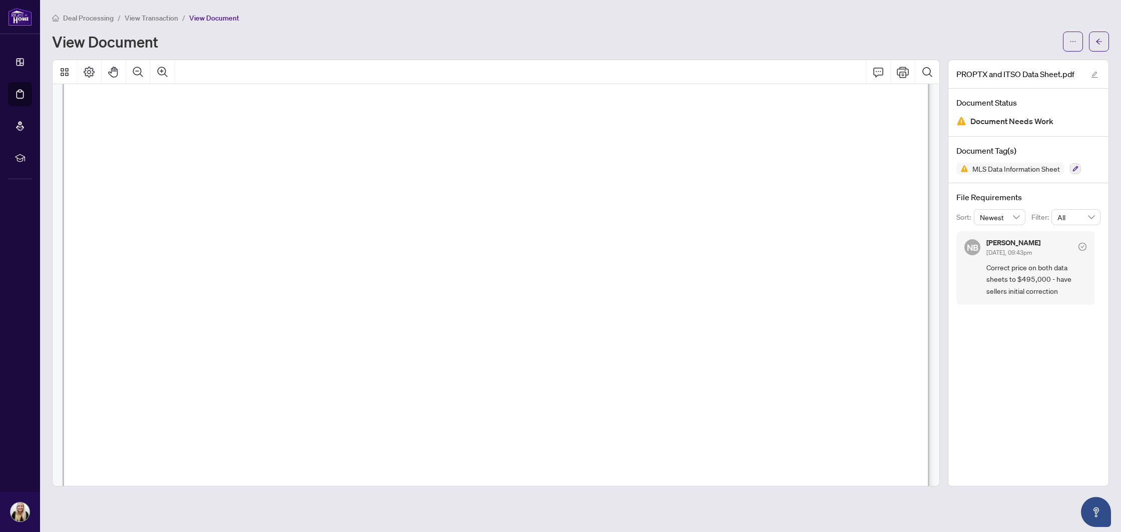
scroll to position [0, 0]
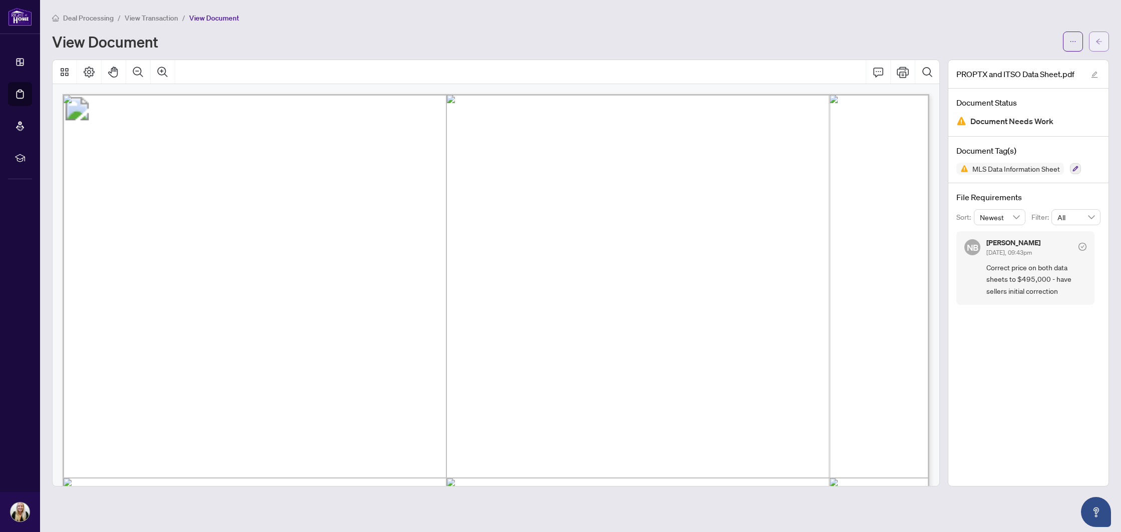
click at [1098, 43] on icon "arrow-left" at bounding box center [1099, 42] width 6 height 6
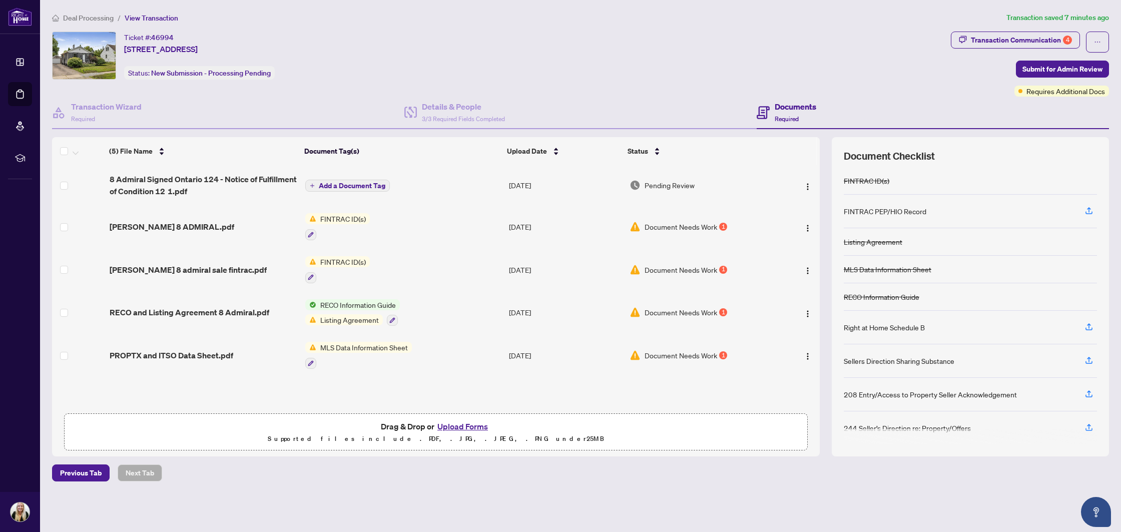
click at [199, 306] on span "RECO and Listing Agreement 8 Admiral.pdf" at bounding box center [190, 312] width 160 height 12
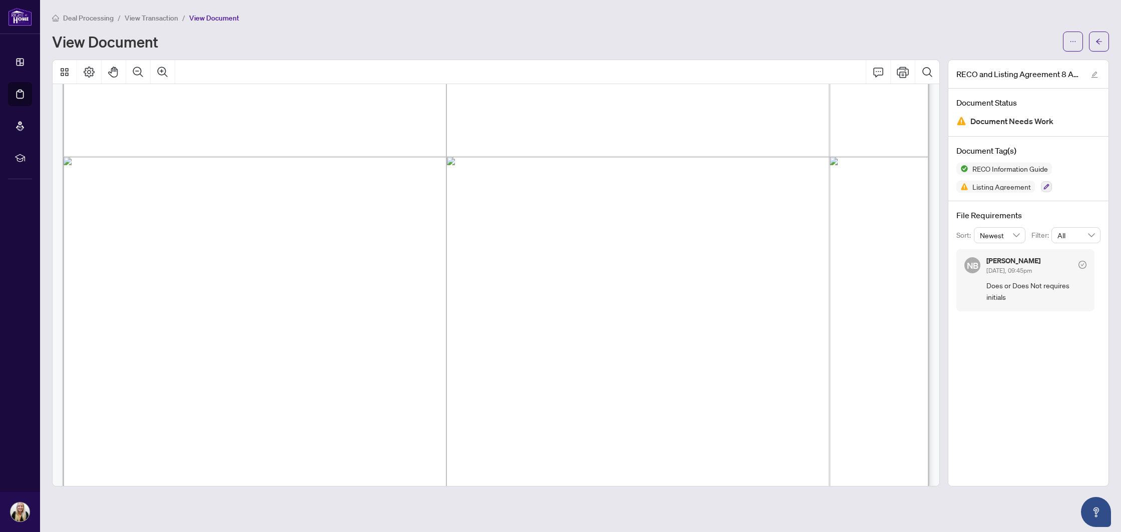
scroll to position [1980, 0]
click at [1103, 39] on button "button" at bounding box center [1099, 42] width 20 height 20
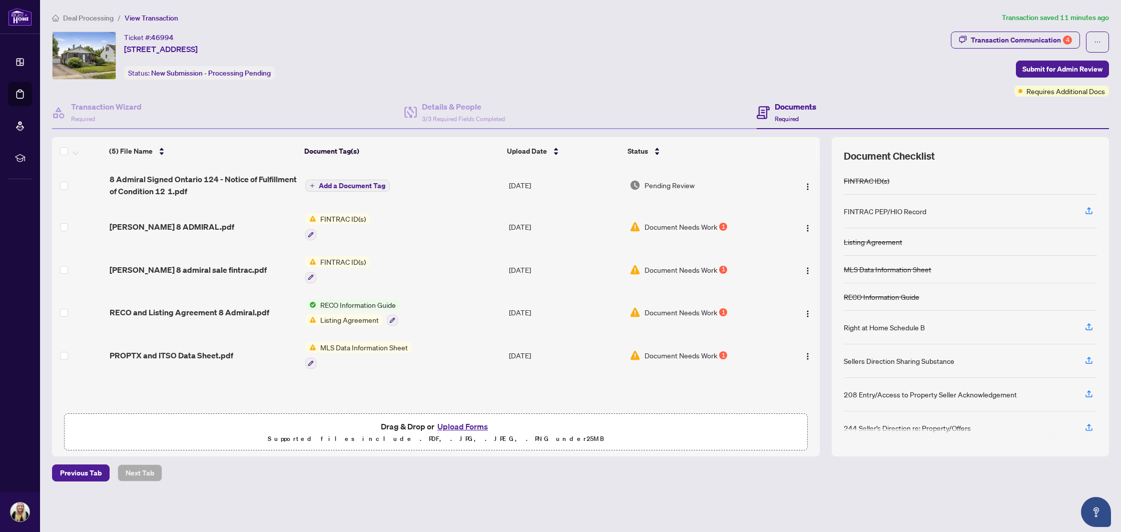
click at [451, 425] on button "Upload Forms" at bounding box center [462, 426] width 57 height 13
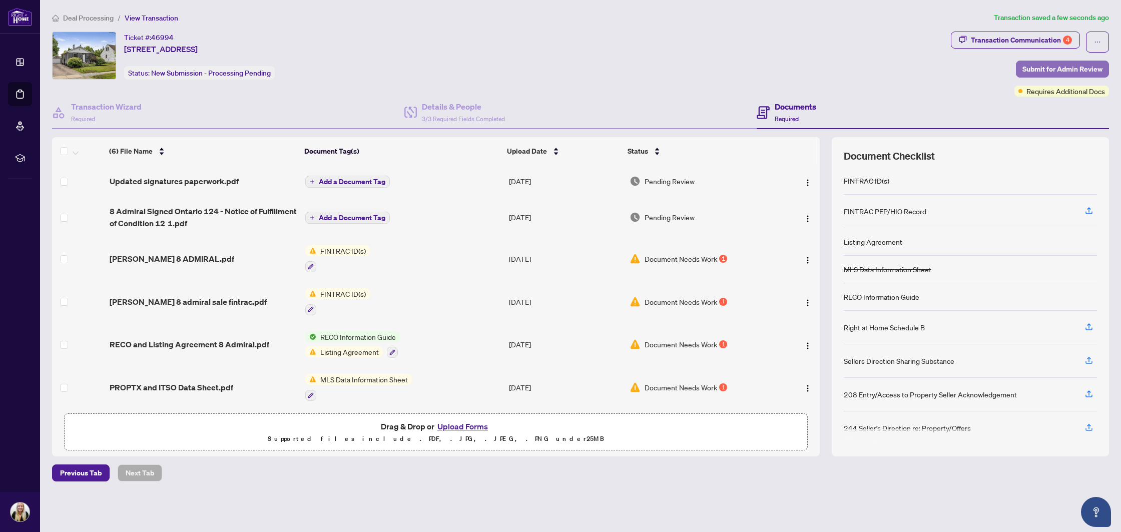
click at [1052, 70] on span "Submit for Admin Review" at bounding box center [1063, 69] width 80 height 16
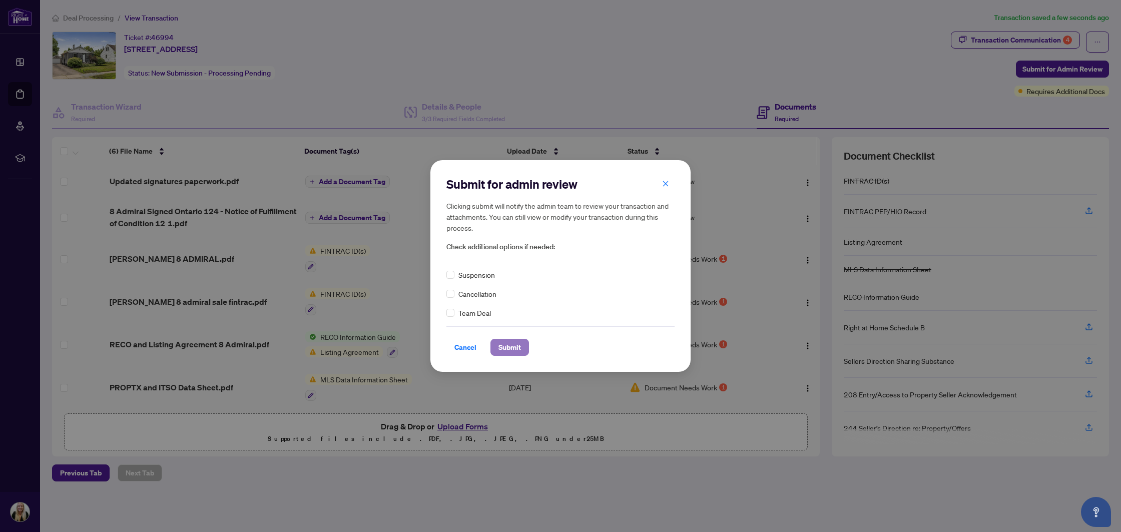
click at [519, 349] on span "Submit" at bounding box center [510, 347] width 23 height 16
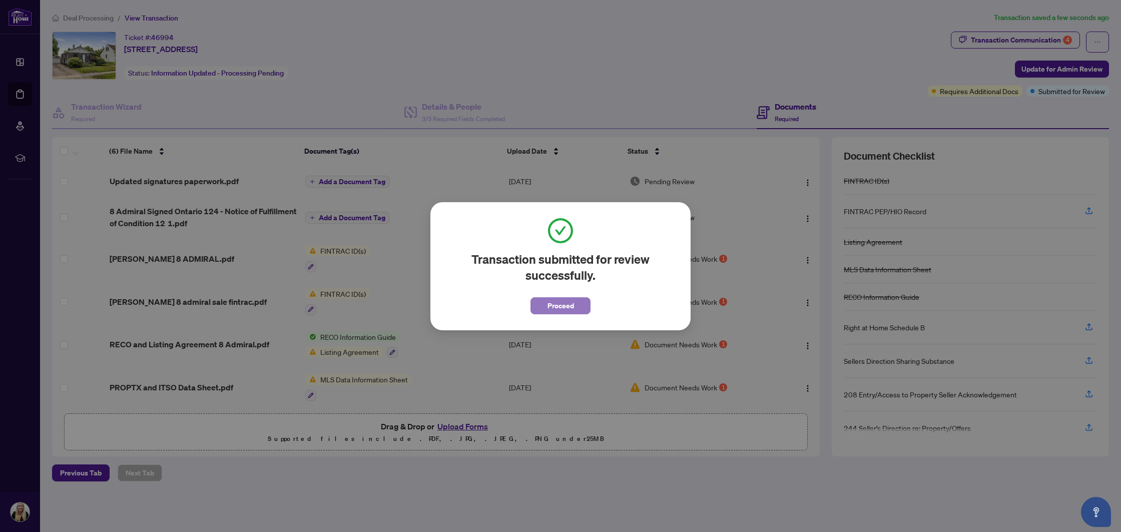
click at [572, 303] on span "Proceed" at bounding box center [561, 306] width 27 height 16
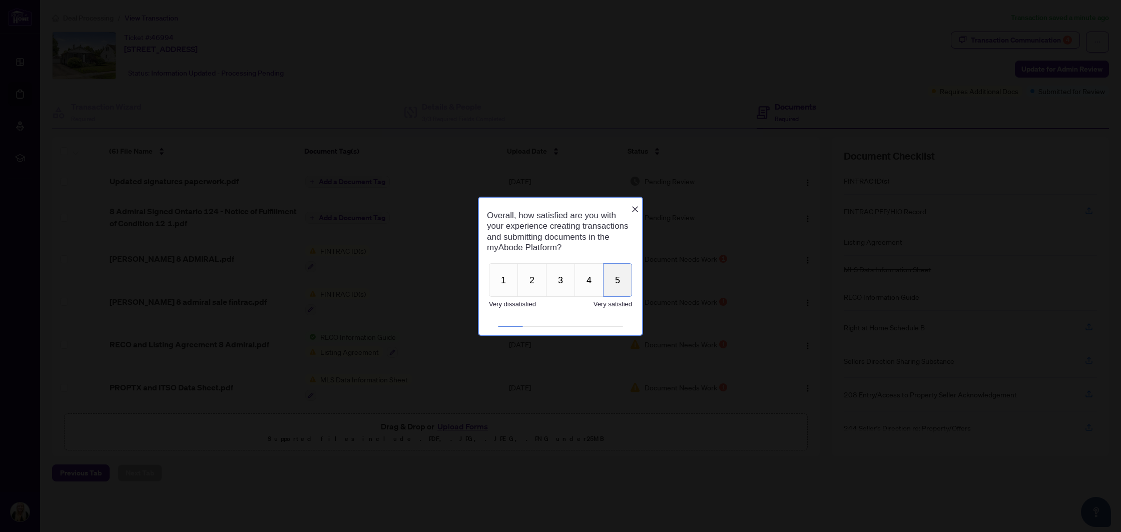
click at [616, 278] on button "5" at bounding box center [617, 280] width 29 height 34
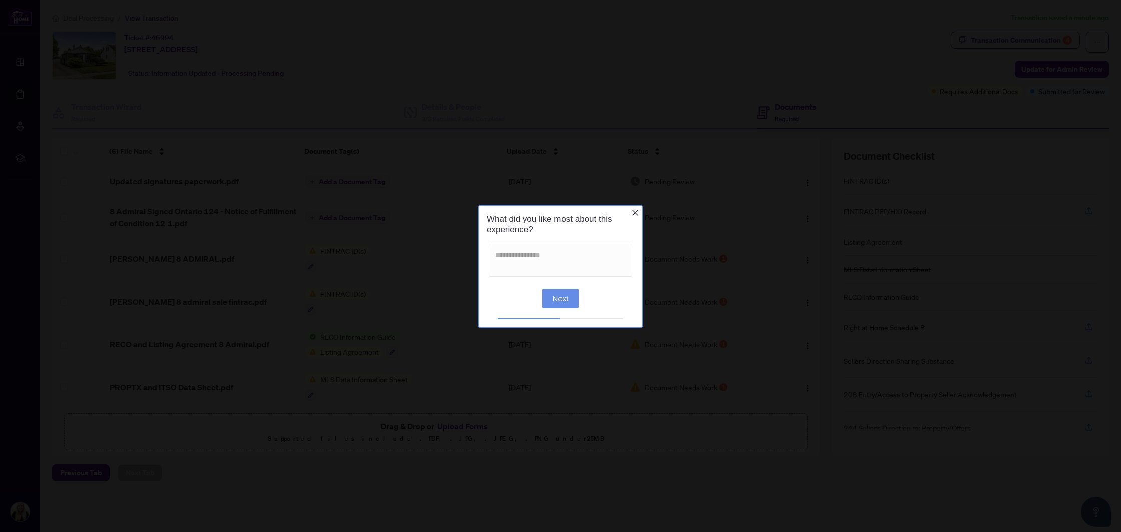
click at [550, 299] on button "Next" at bounding box center [561, 298] width 37 height 20
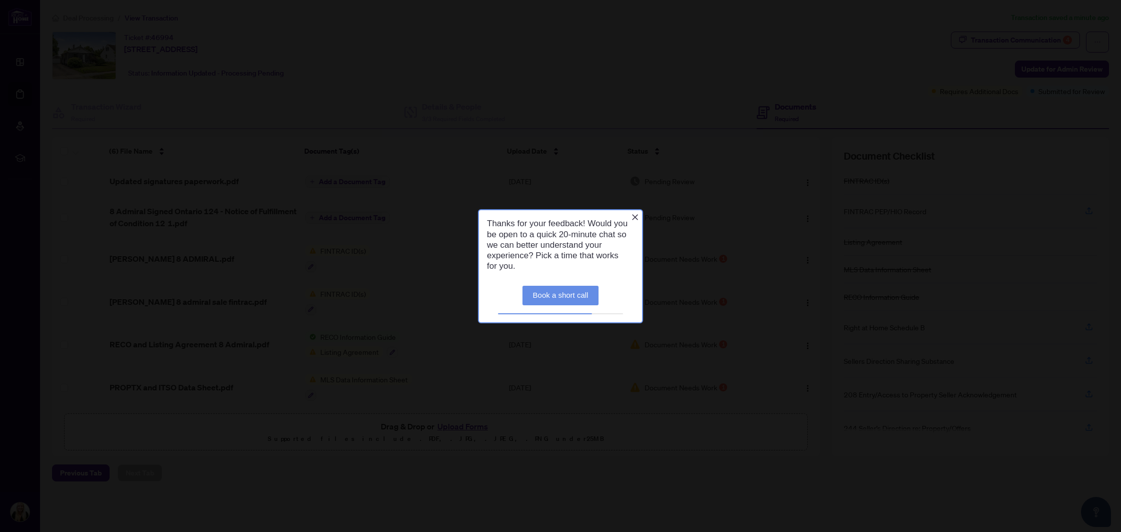
click at [631, 217] on icon "Close button" at bounding box center [635, 217] width 8 height 8
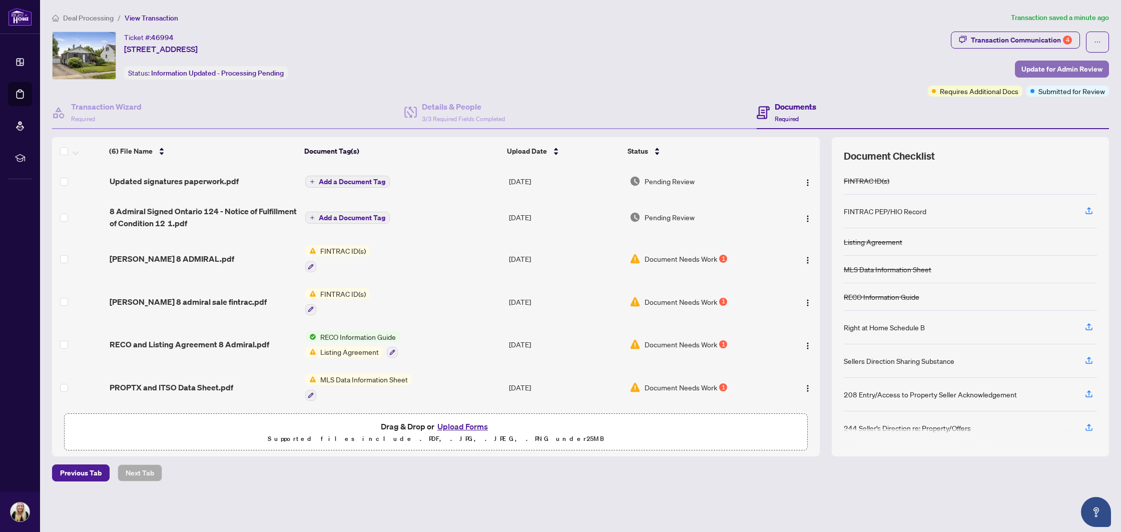
click at [1052, 67] on span "Update for Admin Review" at bounding box center [1062, 69] width 81 height 16
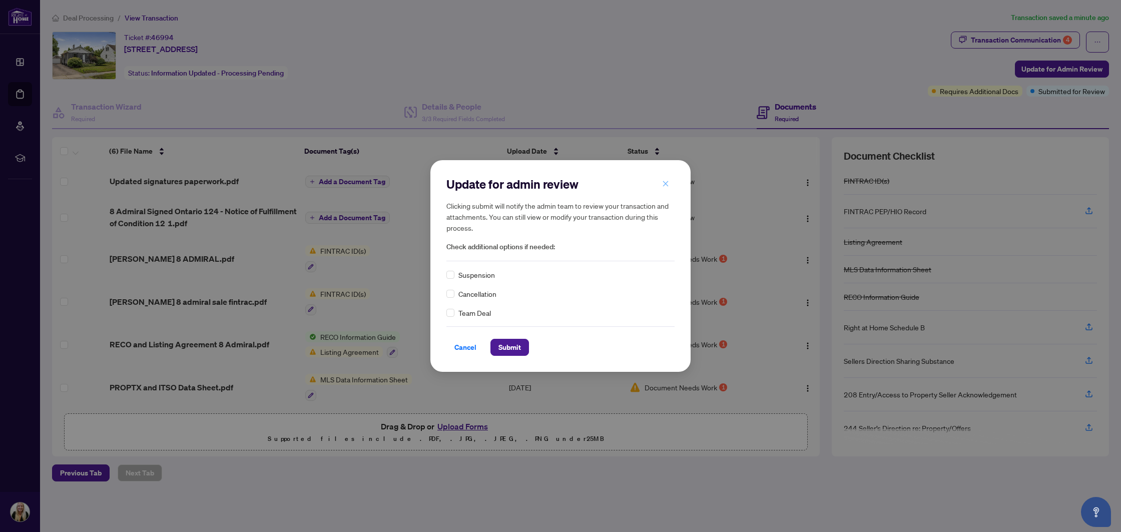
click at [666, 188] on span "button" at bounding box center [665, 184] width 7 height 16
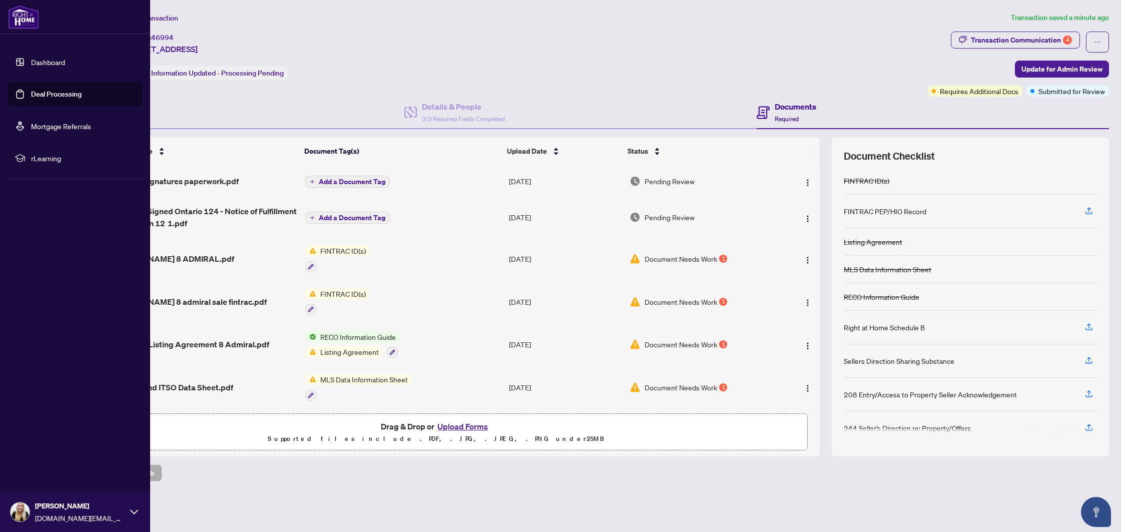
click at [73, 99] on link "Deal Processing" at bounding box center [56, 94] width 51 height 9
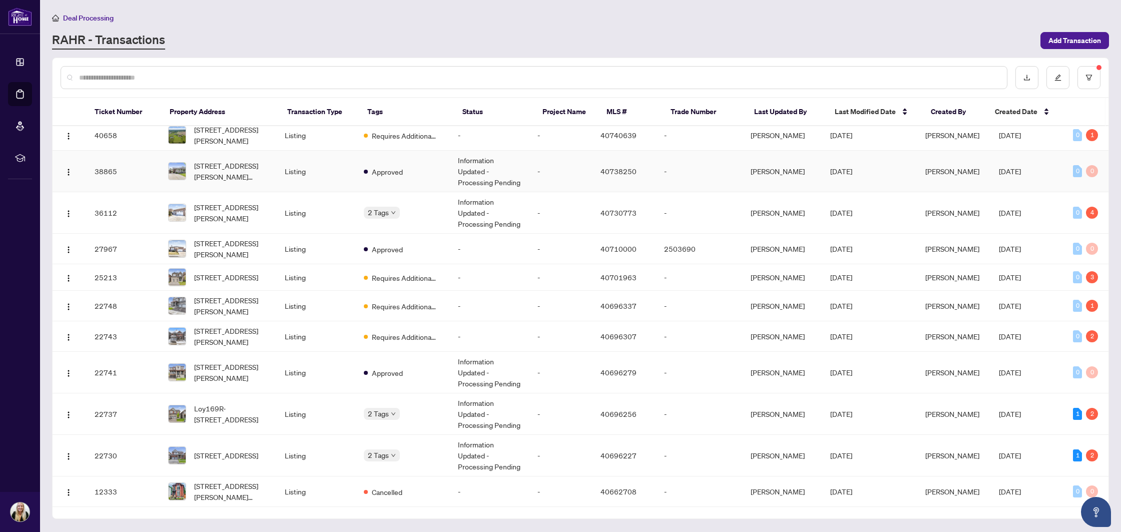
scroll to position [223, 0]
click at [326, 339] on td "Listing" at bounding box center [316, 335] width 79 height 31
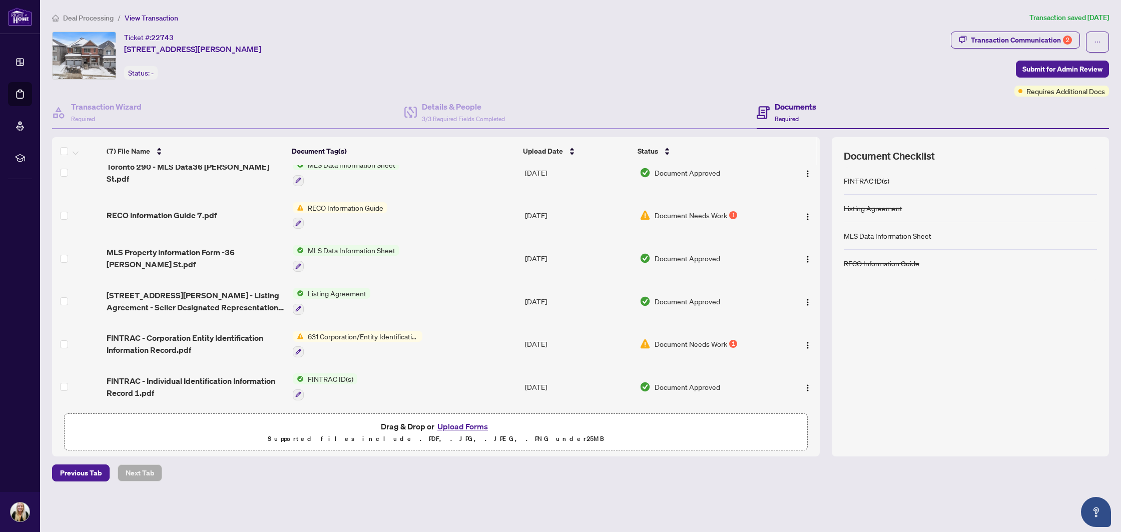
scroll to position [47, 0]
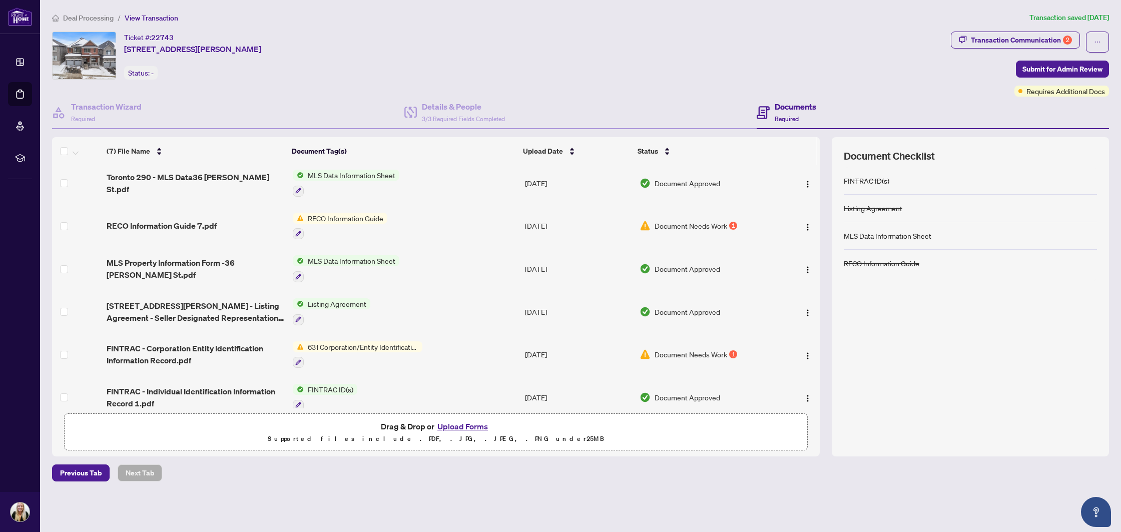
click at [350, 213] on span "RECO Information Guide" at bounding box center [346, 218] width 84 height 11
click at [176, 224] on span "RECO Information Guide 7.pdf" at bounding box center [162, 226] width 110 height 12
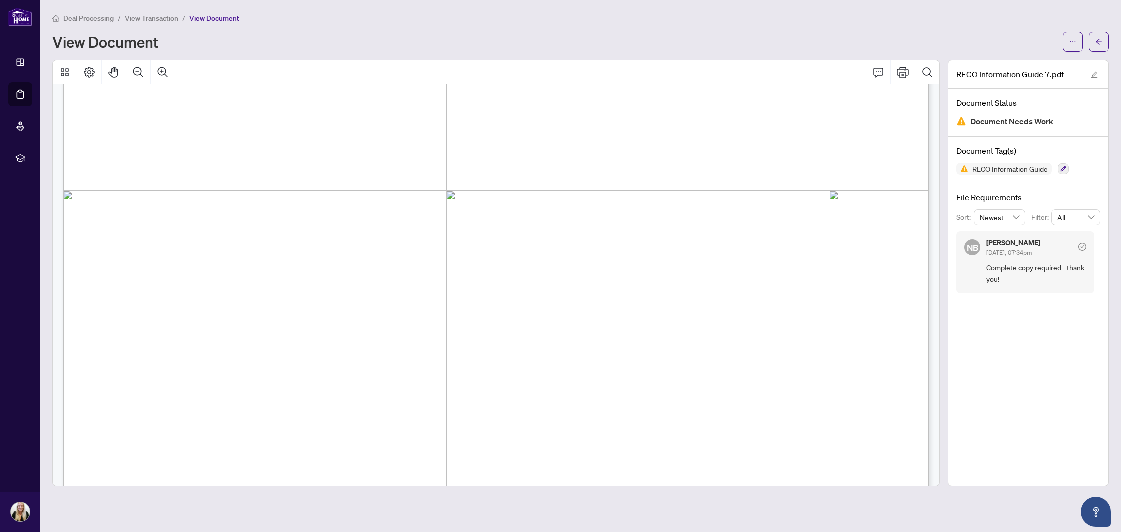
scroll to position [14091, 0]
click at [1079, 43] on button "button" at bounding box center [1073, 42] width 20 height 20
click at [1043, 55] on li "Download" at bounding box center [1037, 63] width 88 height 16
click at [1102, 42] on icon "arrow-left" at bounding box center [1099, 41] width 7 height 7
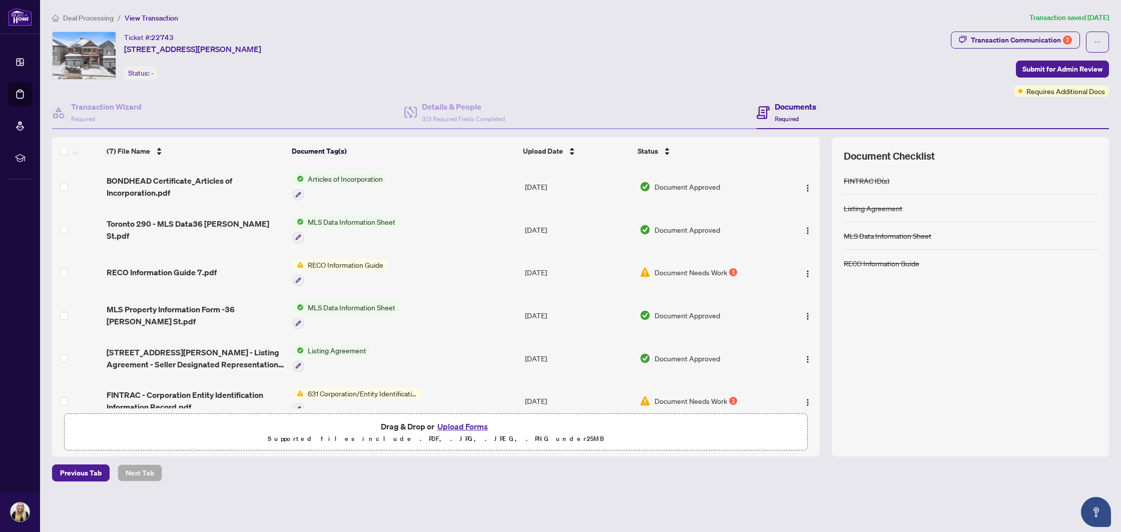
scroll to position [57, 0]
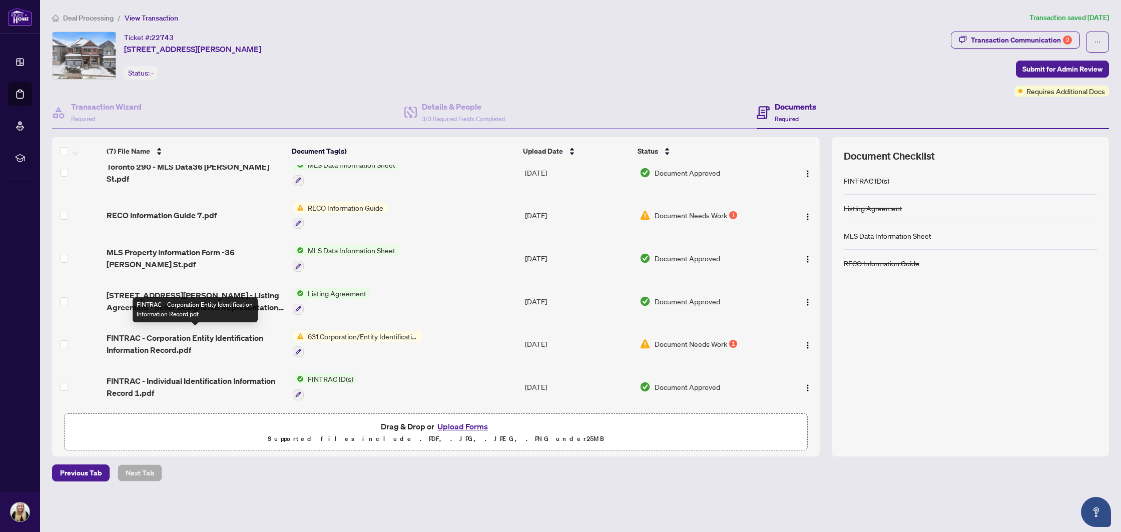
click at [183, 340] on span "FINTRAC - Corporation Entity Identification Information Record.pdf" at bounding box center [196, 344] width 178 height 24
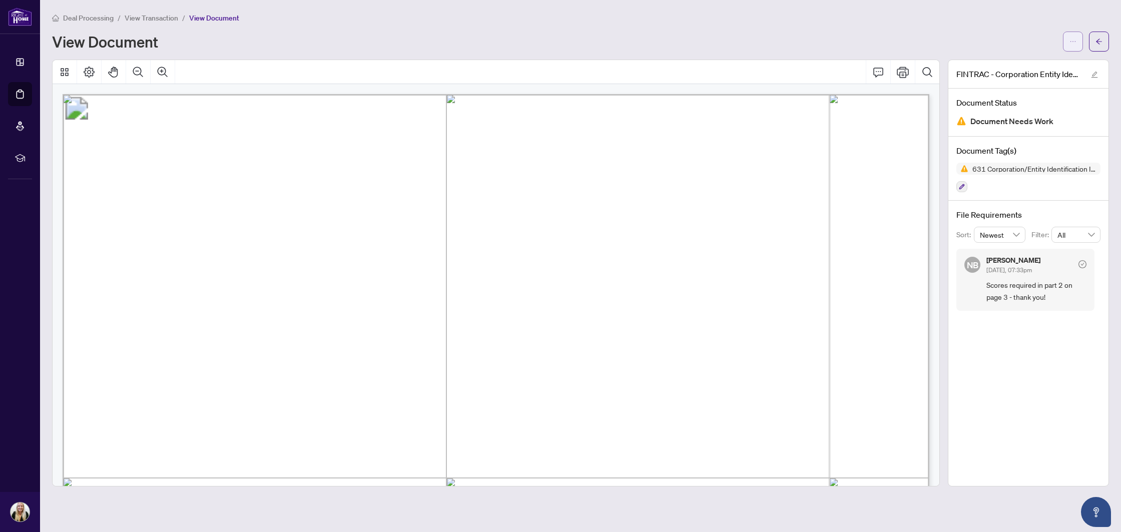
click at [1076, 47] on span "button" at bounding box center [1073, 42] width 7 height 16
click at [1035, 68] on span "Download" at bounding box center [1037, 63] width 76 height 11
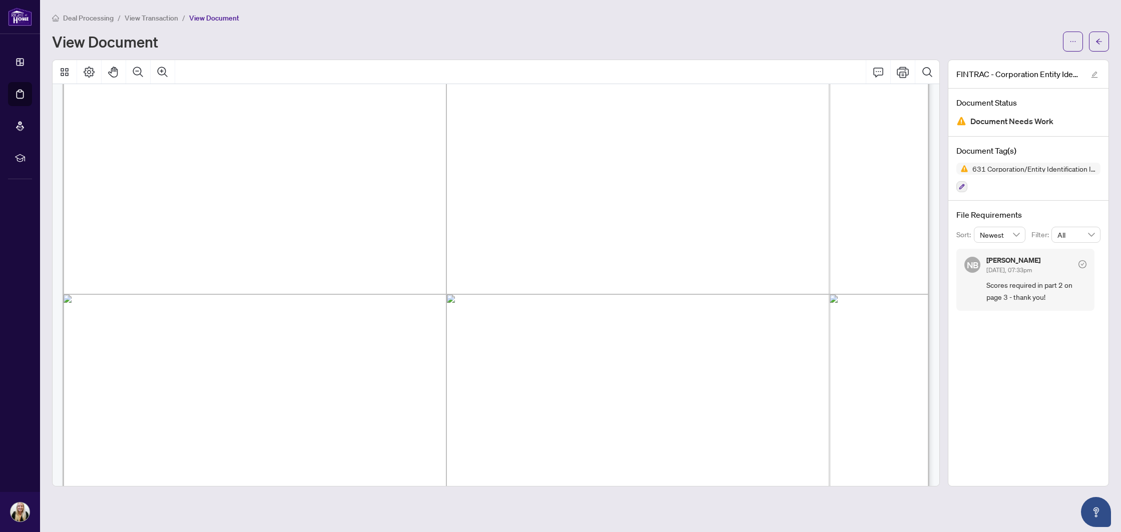
scroll to position [184, 0]
drag, startPoint x: 457, startPoint y: 294, endPoint x: 578, endPoint y: 288, distance: 120.8
click at [582, 287] on span "Sundance (Bondhead) Homes Inc." at bounding box center [572, 293] width 226 height 14
drag, startPoint x: 676, startPoint y: 291, endPoint x: 461, endPoint y: 294, distance: 215.8
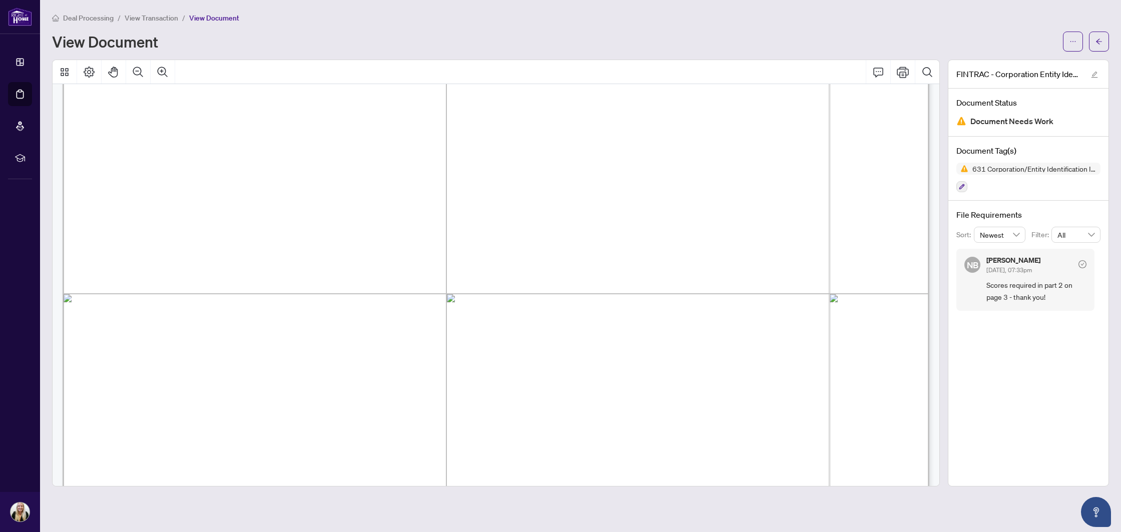
click at [461, 294] on span "Sundance (Bondhead) Homes Inc." at bounding box center [572, 293] width 226 height 14
click at [1091, 47] on button "button" at bounding box center [1099, 42] width 20 height 20
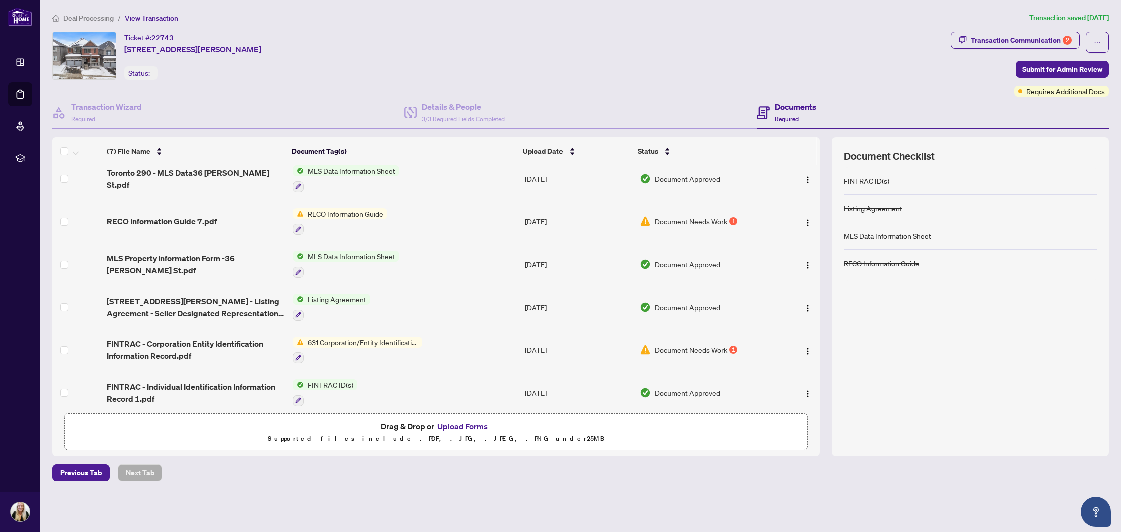
scroll to position [57, 0]
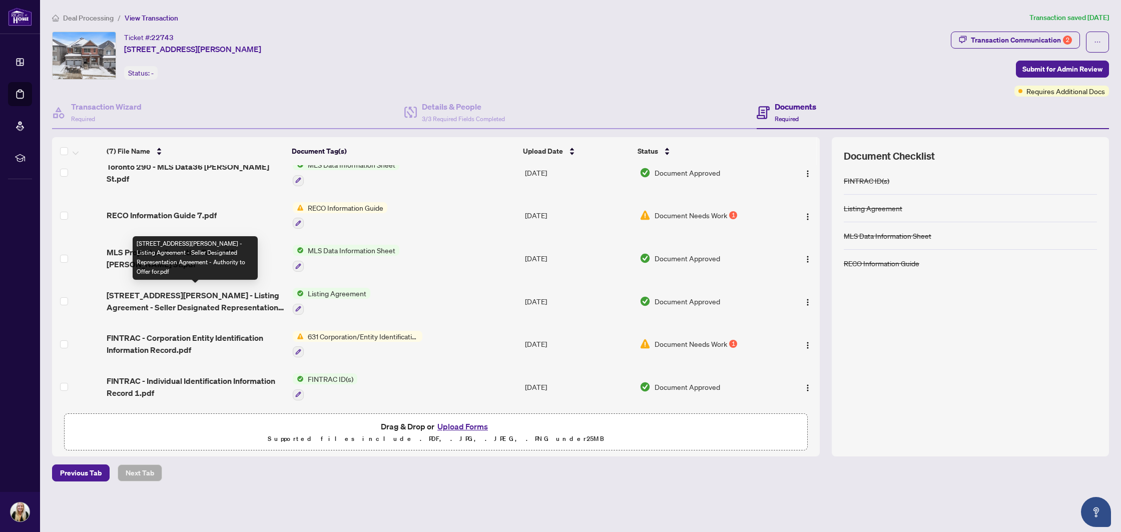
click at [194, 289] on span "[STREET_ADDRESS][PERSON_NAME] - Listing Agreement - Seller Designated Represent…" at bounding box center [196, 301] width 178 height 24
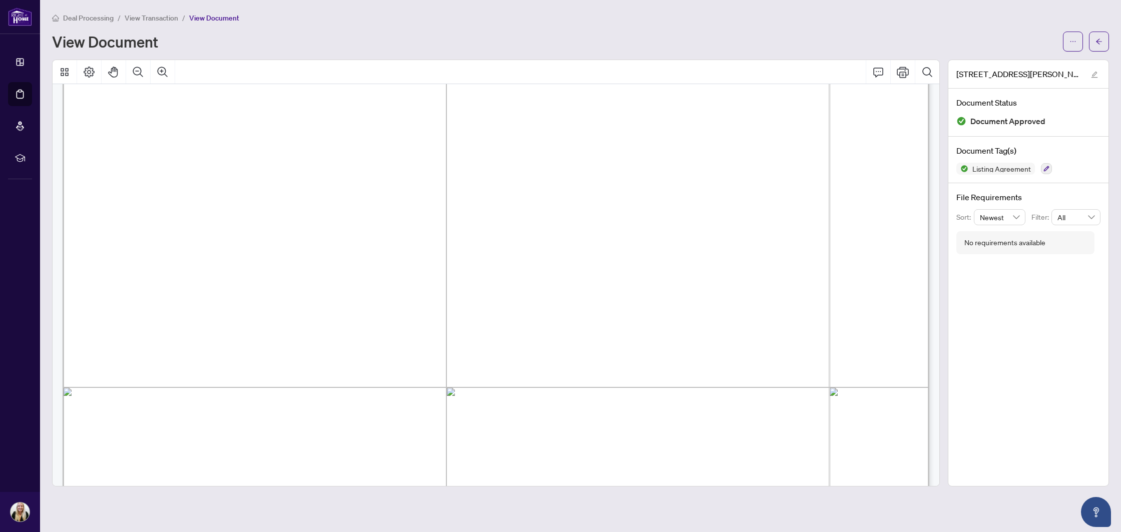
scroll to position [113, 0]
